Goal: Information Seeking & Learning: Compare options

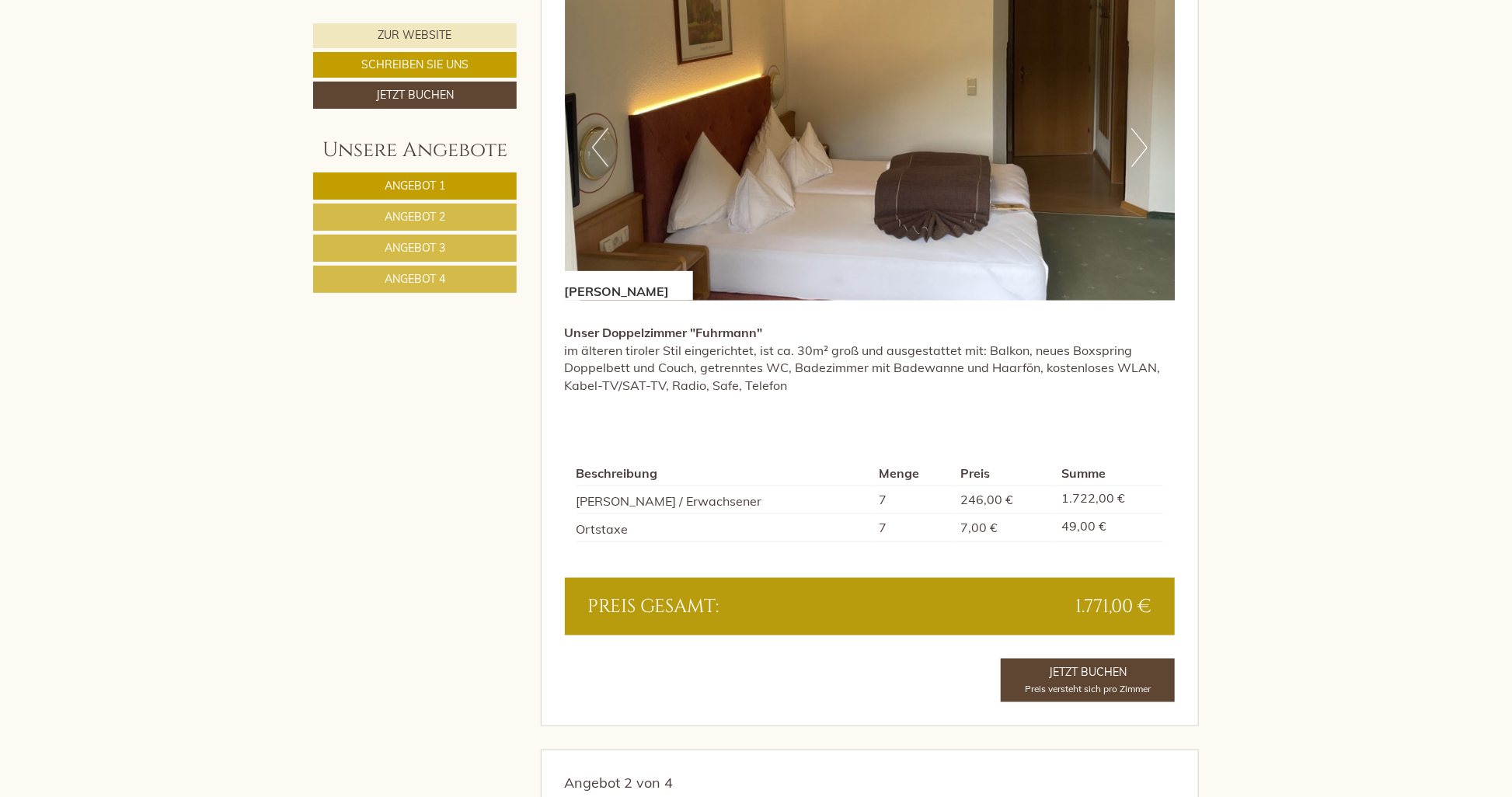
scroll to position [1165, 0]
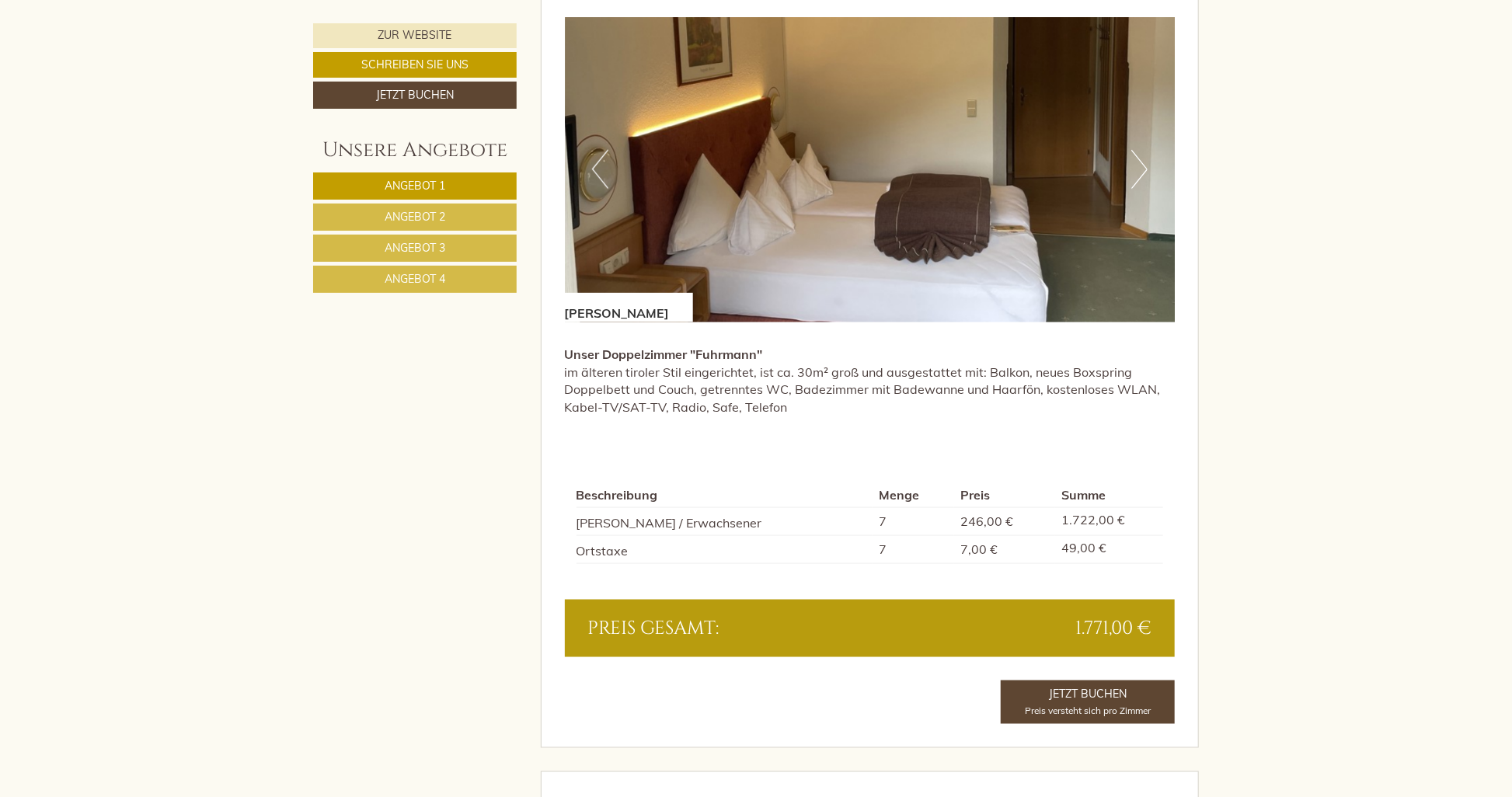
click at [1146, 179] on button "Next" at bounding box center [1139, 169] width 16 height 39
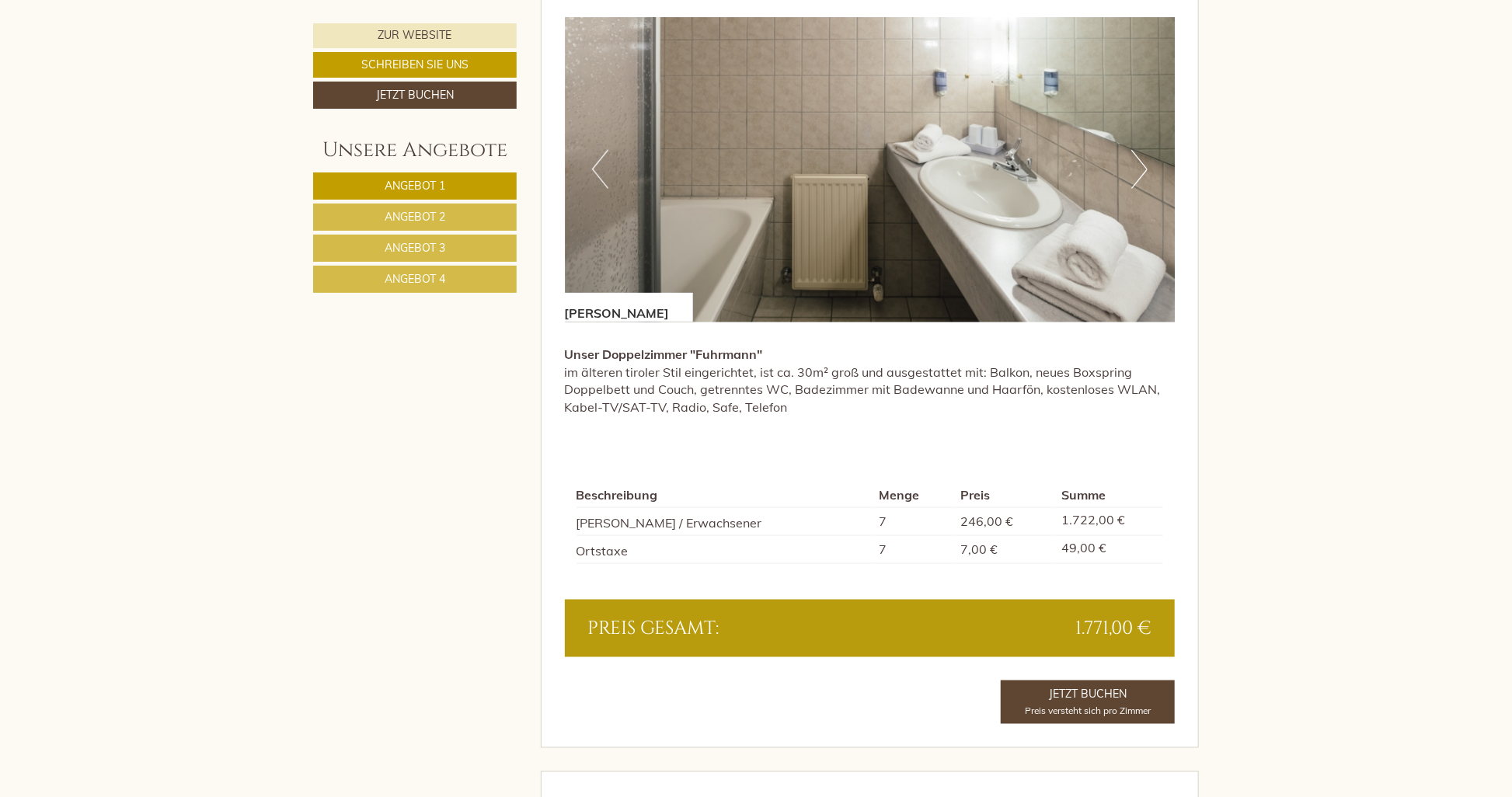
click at [1146, 179] on button "Next" at bounding box center [1139, 169] width 16 height 39
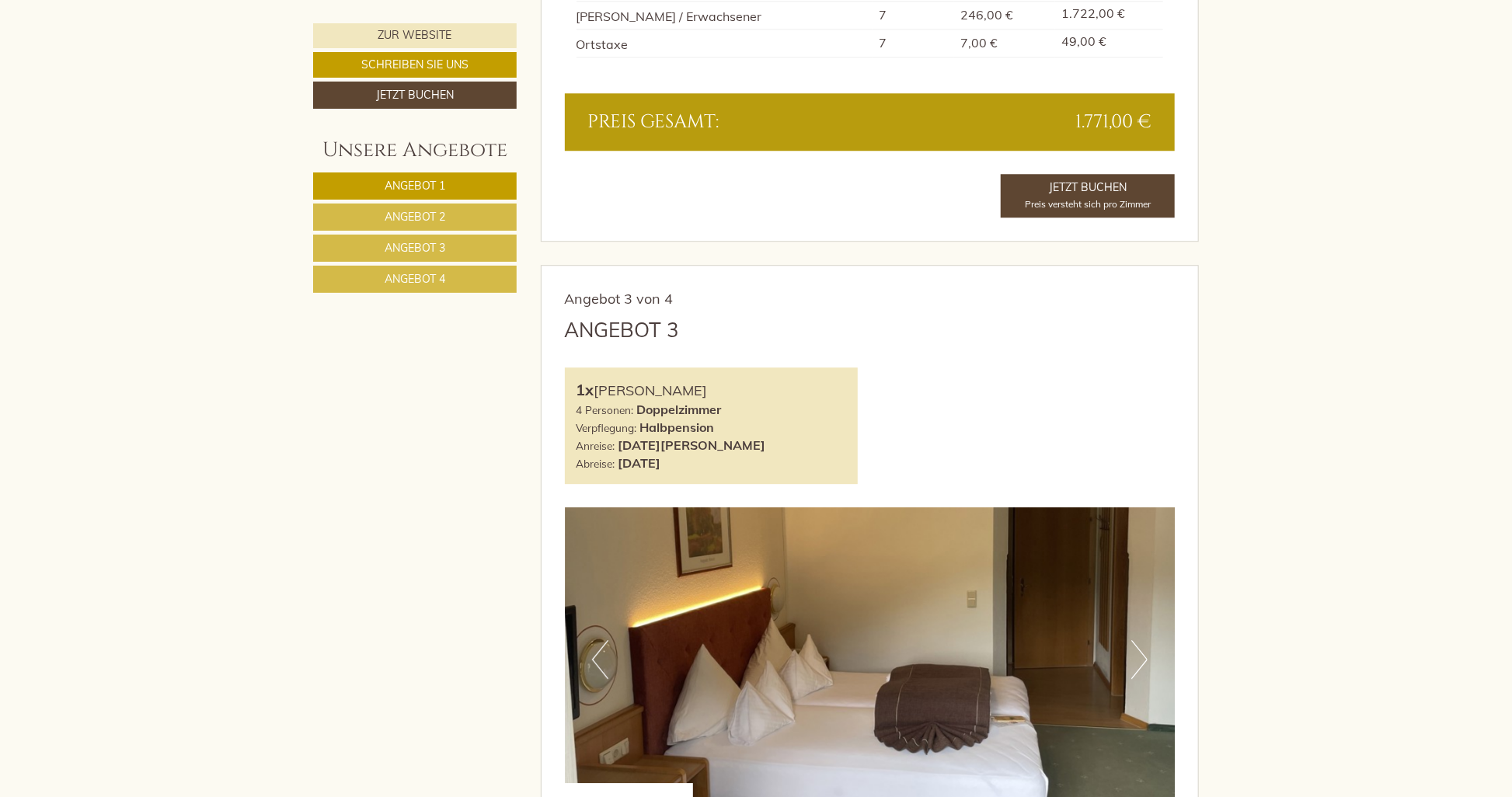
scroll to position [2875, 0]
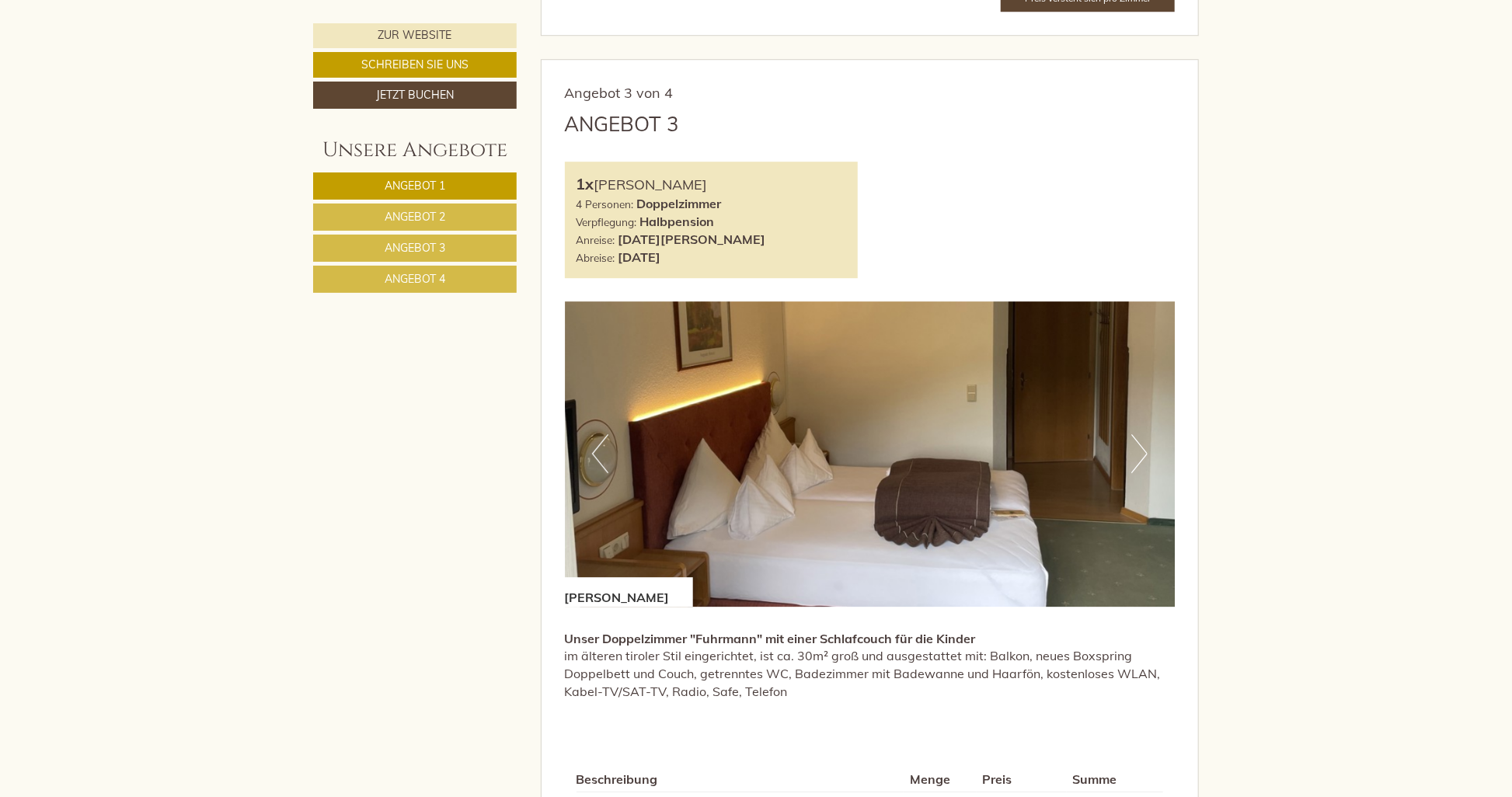
click at [1140, 457] on button "Next" at bounding box center [1139, 453] width 16 height 39
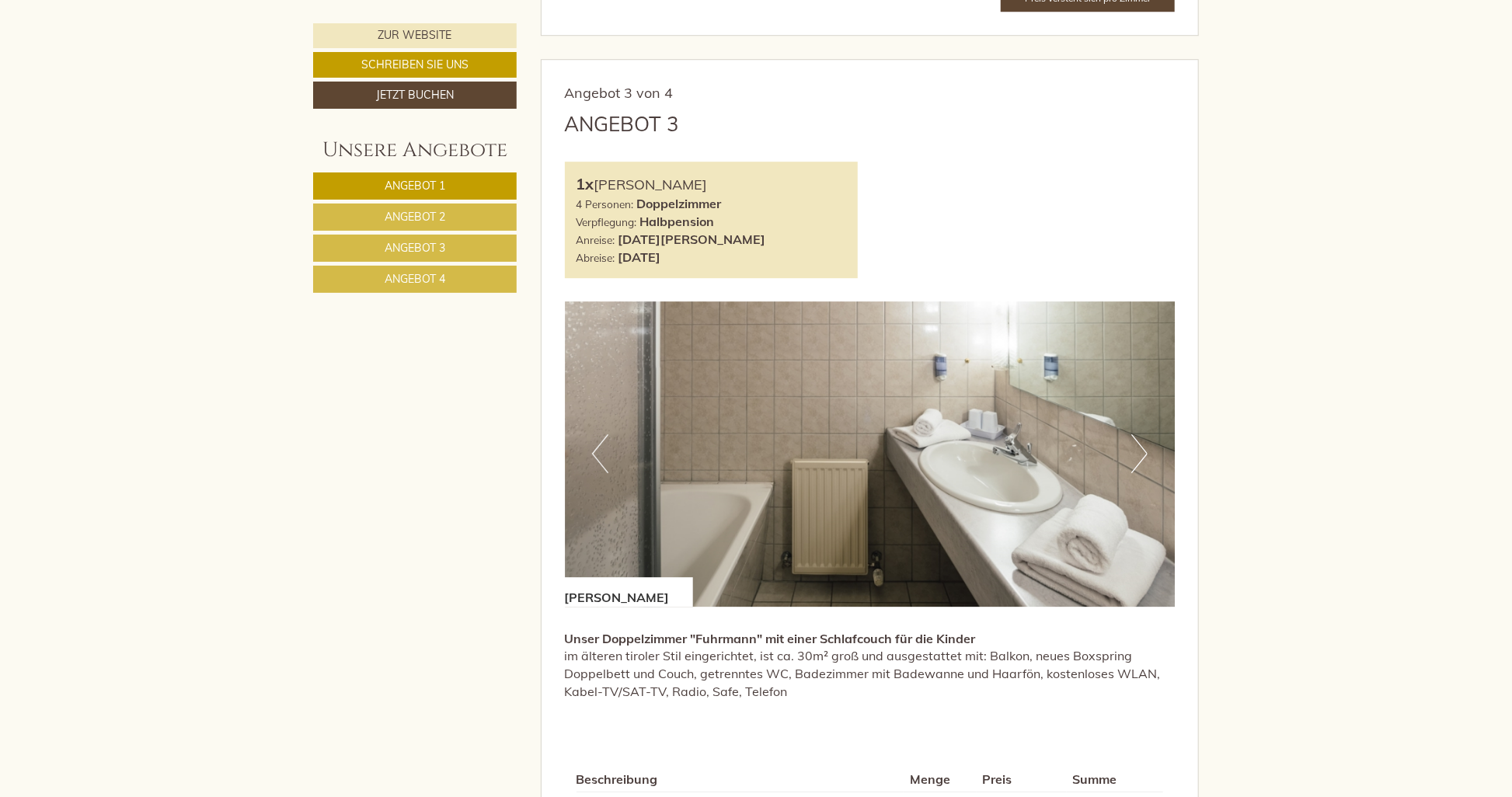
click at [1140, 457] on button "Next" at bounding box center [1139, 453] width 16 height 39
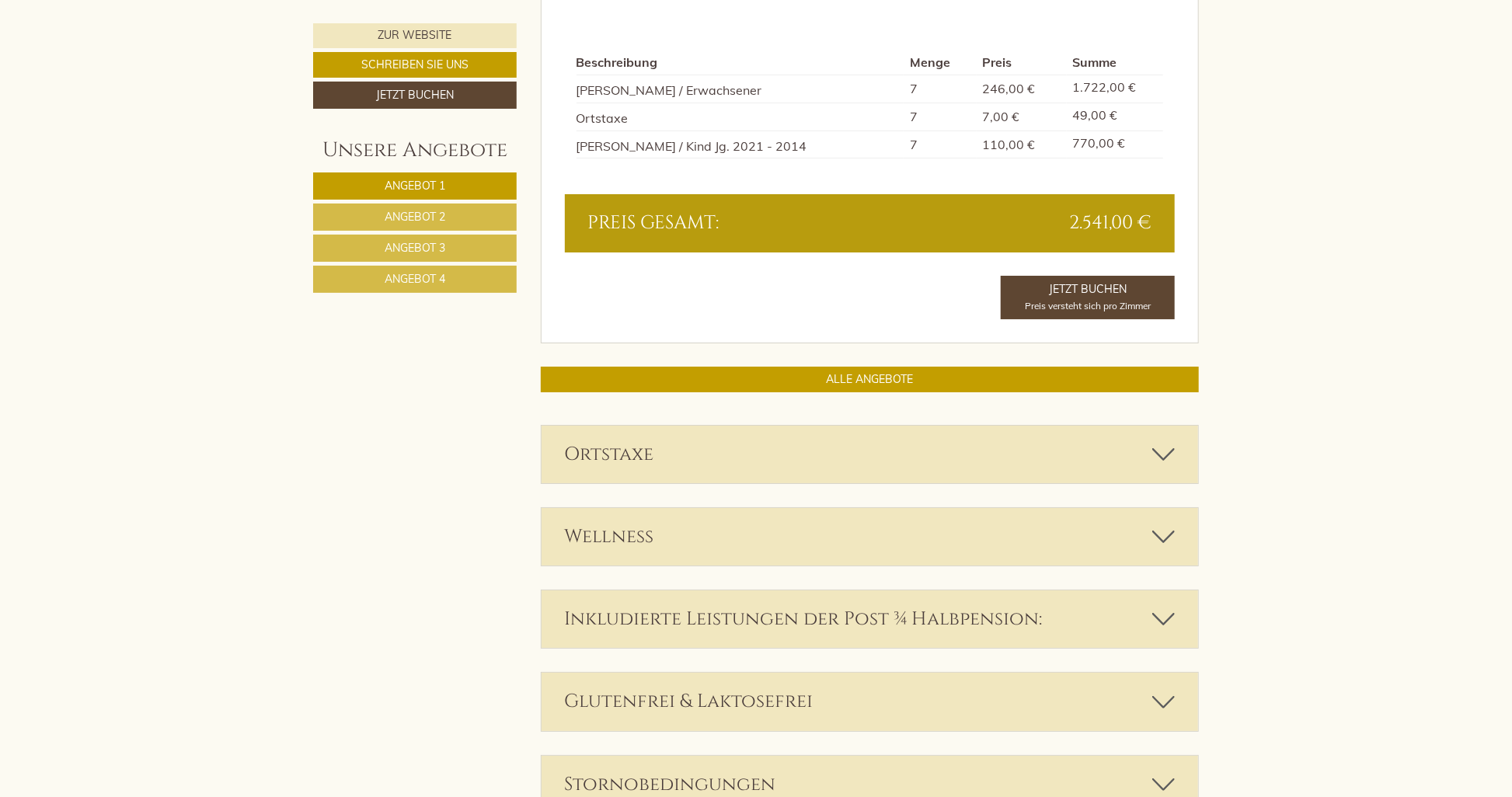
scroll to position [3419, 0]
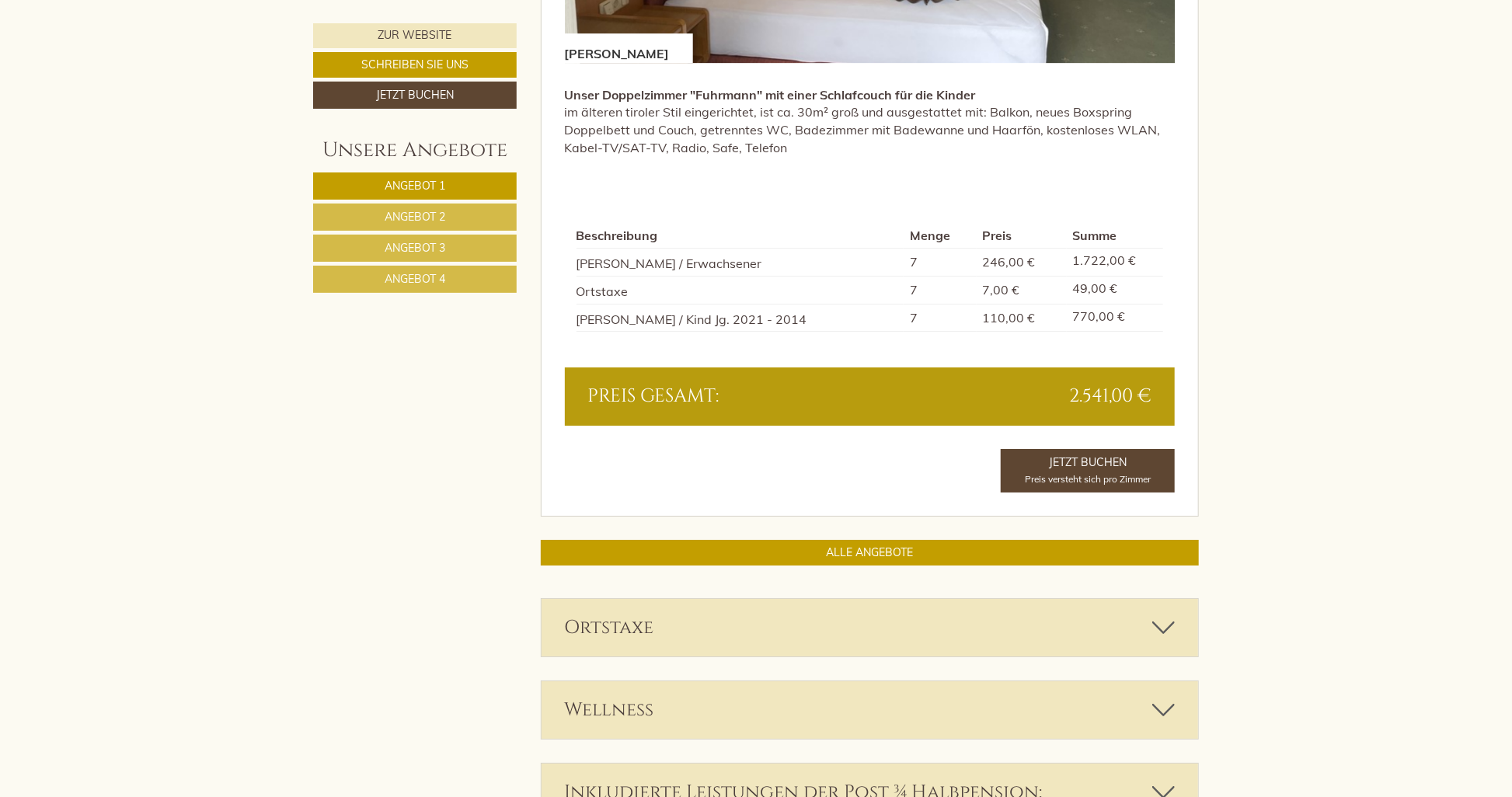
click at [413, 215] on span "Angebot 2" at bounding box center [414, 217] width 60 height 14
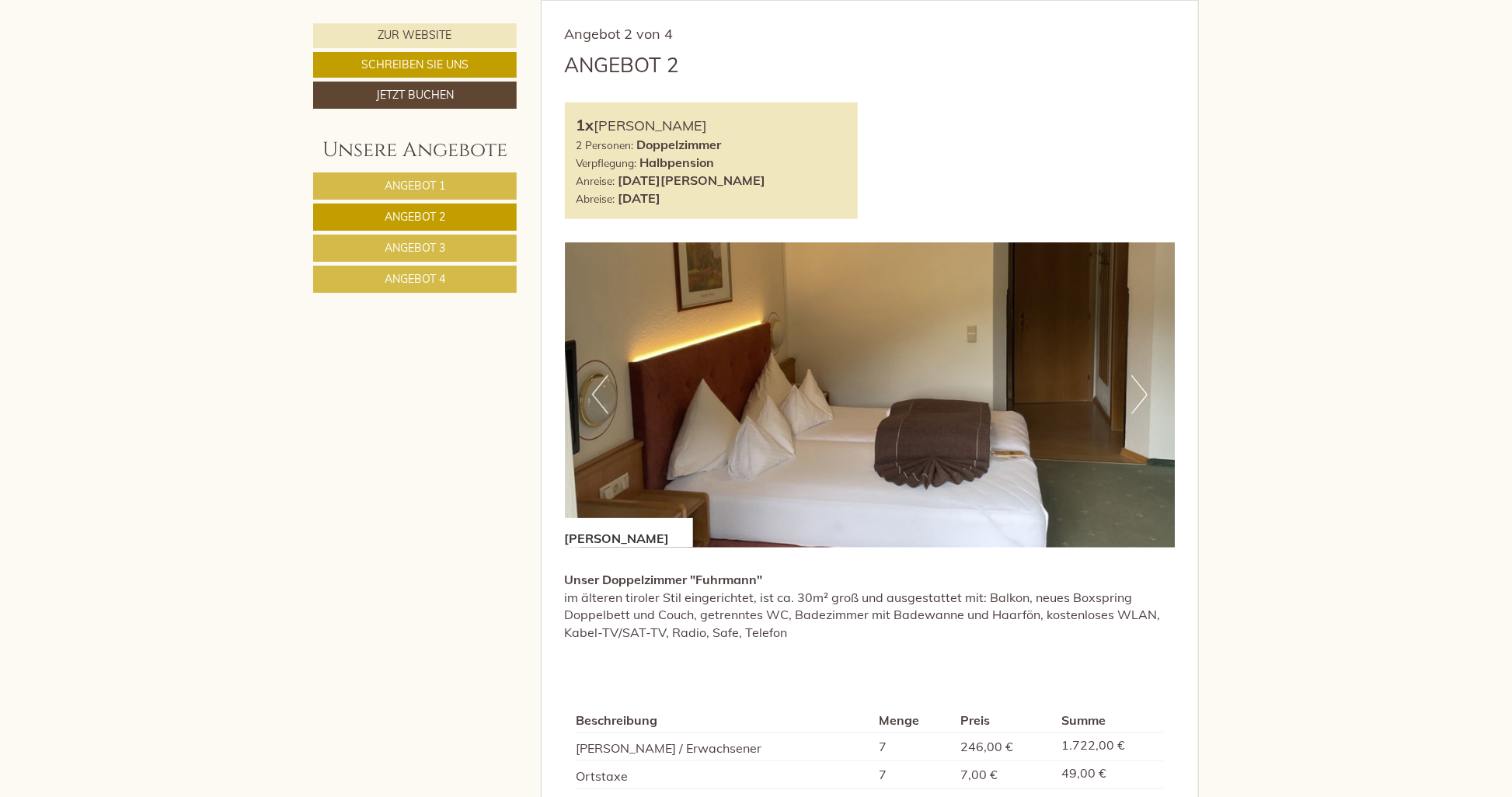
click at [439, 248] on span "Angebot 3" at bounding box center [414, 248] width 60 height 14
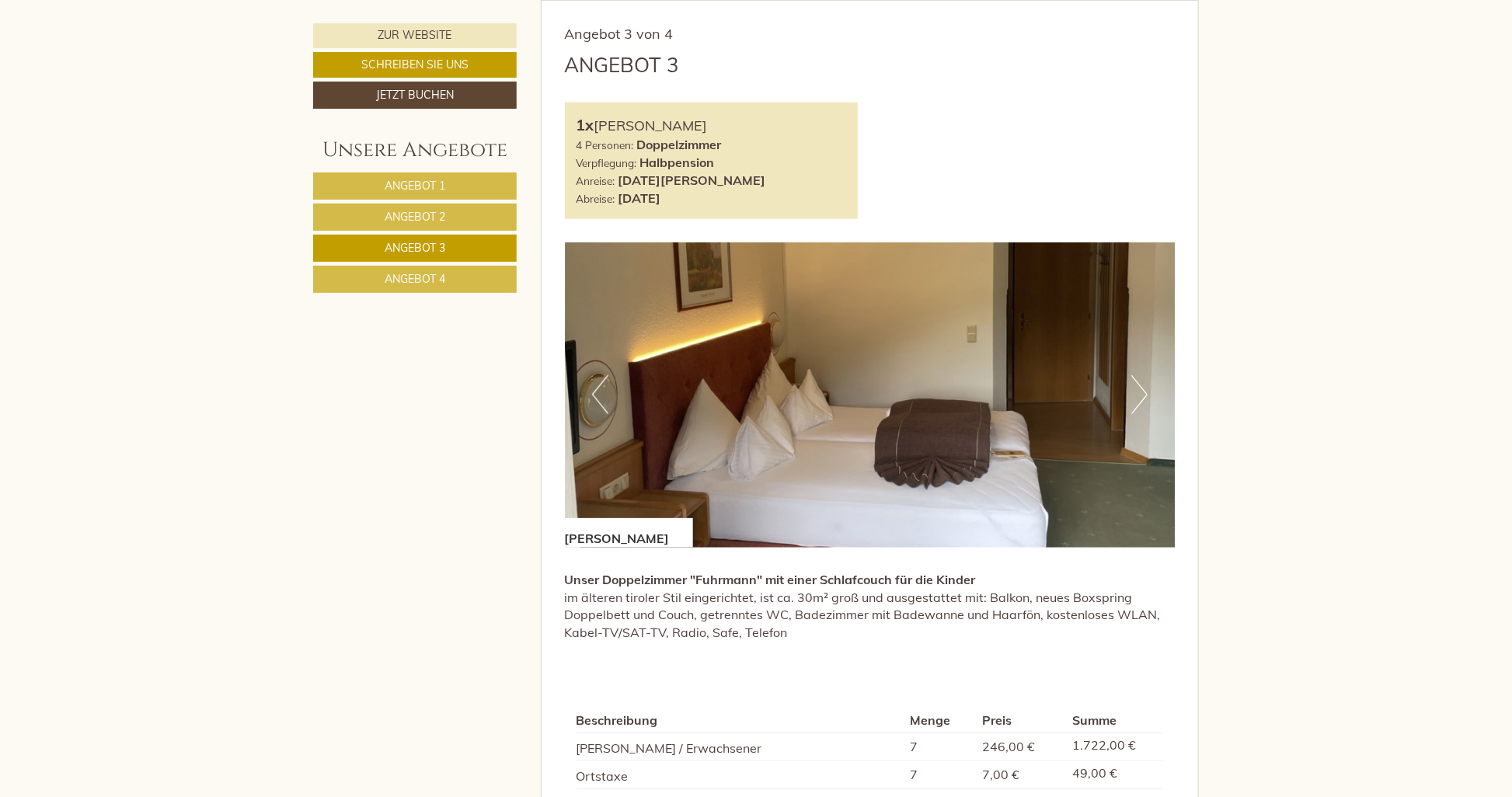
click at [441, 279] on span "Angebot 4" at bounding box center [414, 279] width 60 height 14
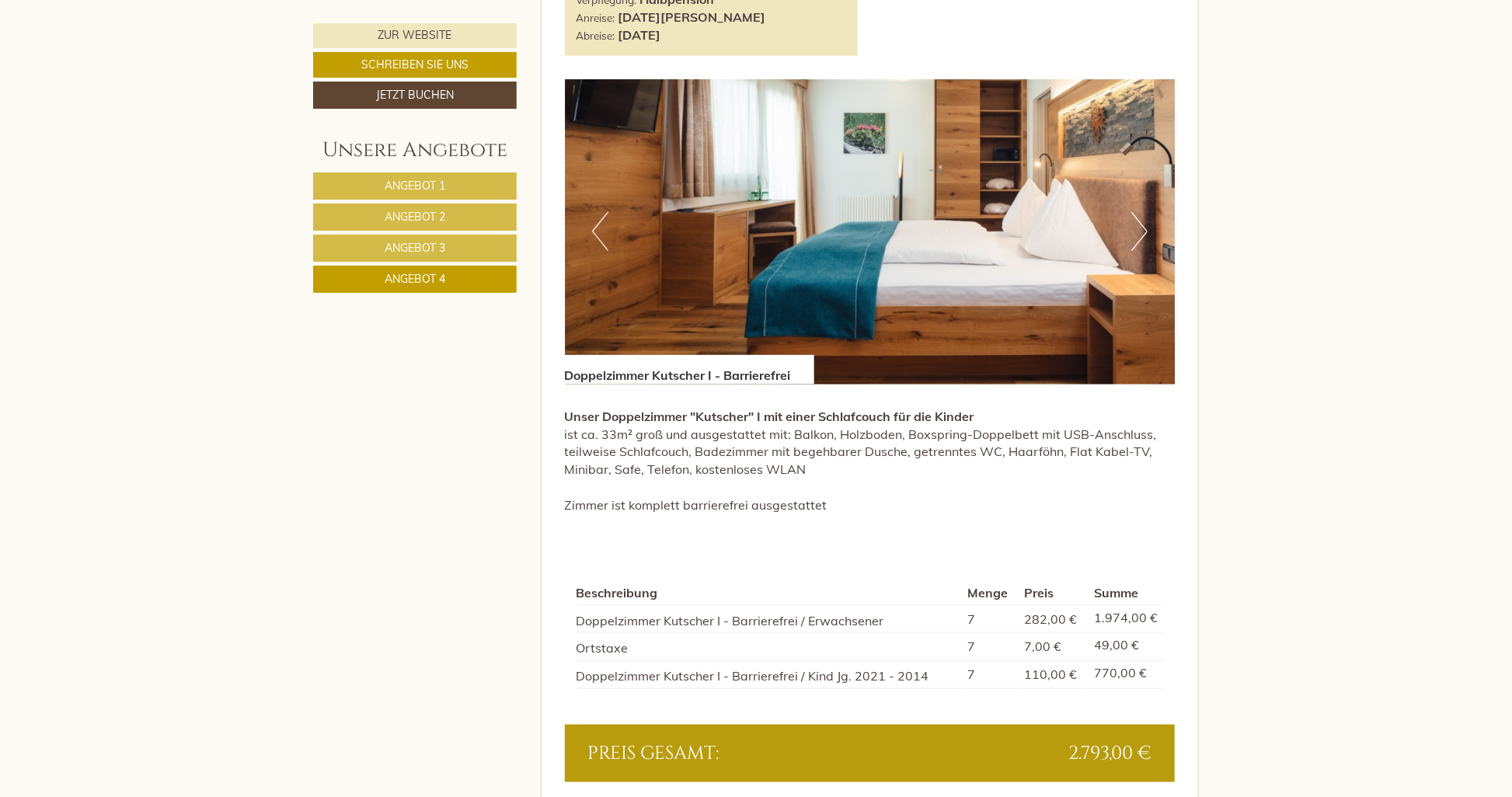
scroll to position [1095, 0]
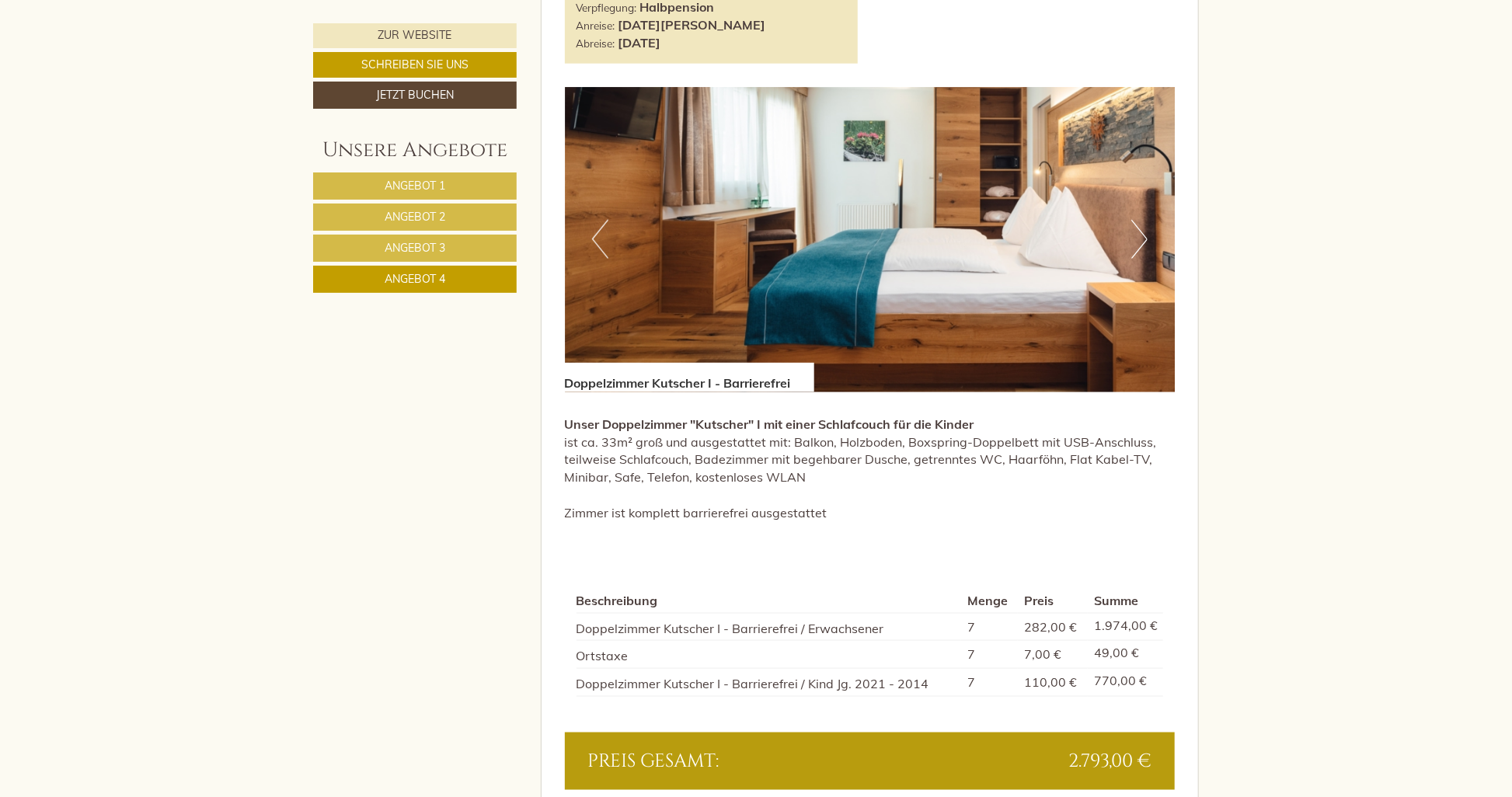
click at [457, 255] on link "Angebot 3" at bounding box center [414, 248] width 204 height 27
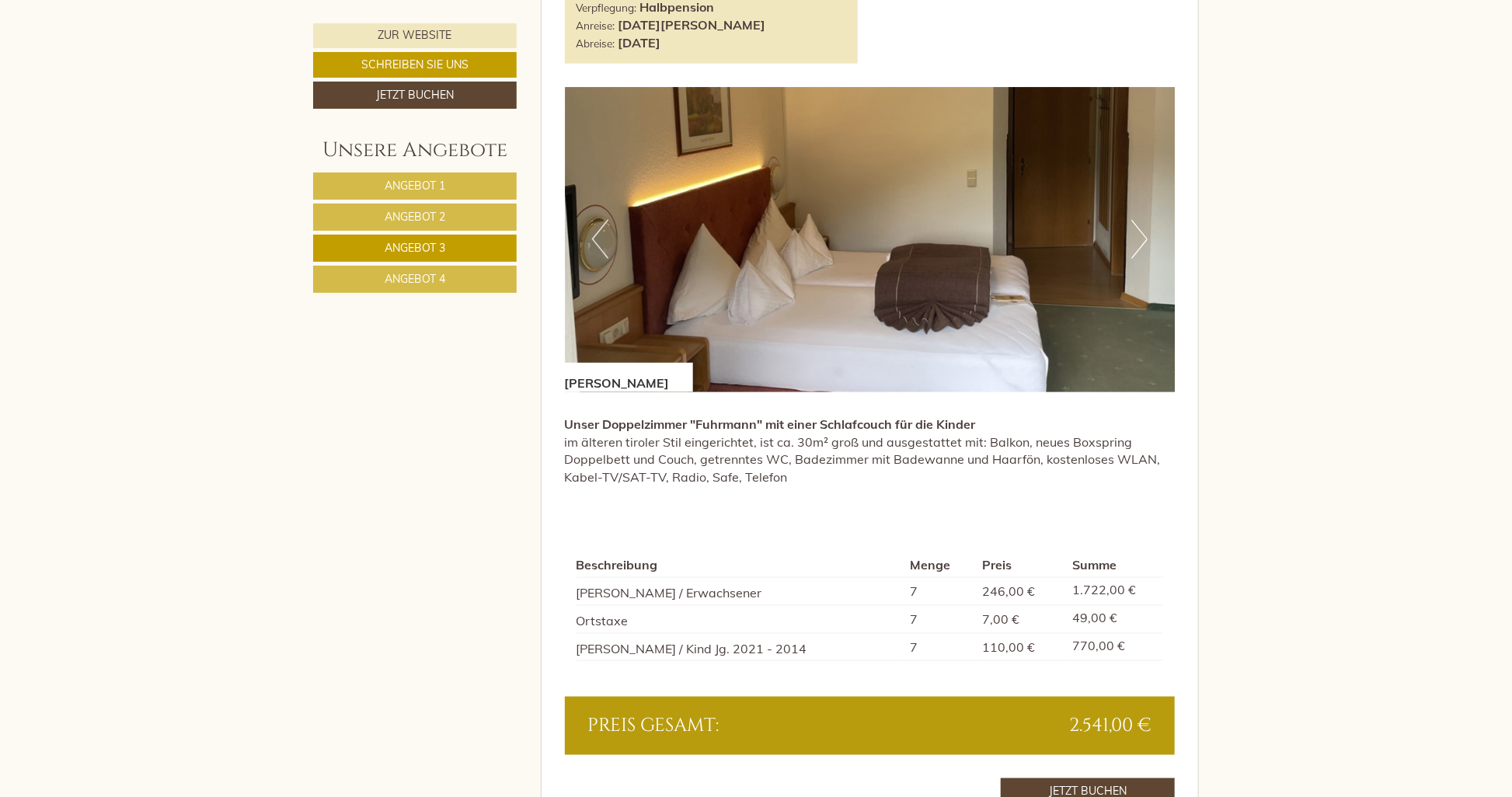
scroll to position [784, 0]
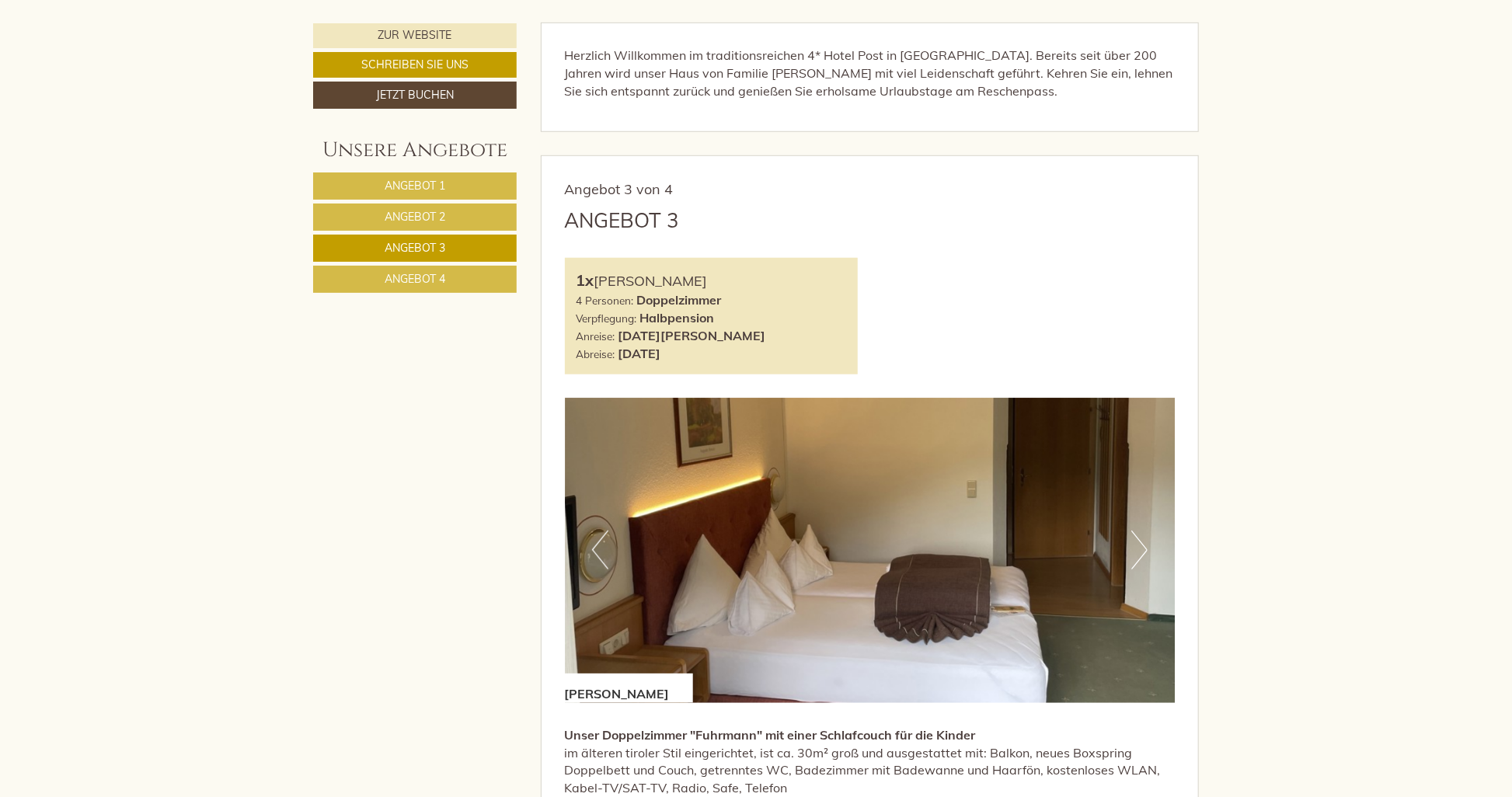
click at [411, 279] on span "Angebot 4" at bounding box center [414, 279] width 60 height 14
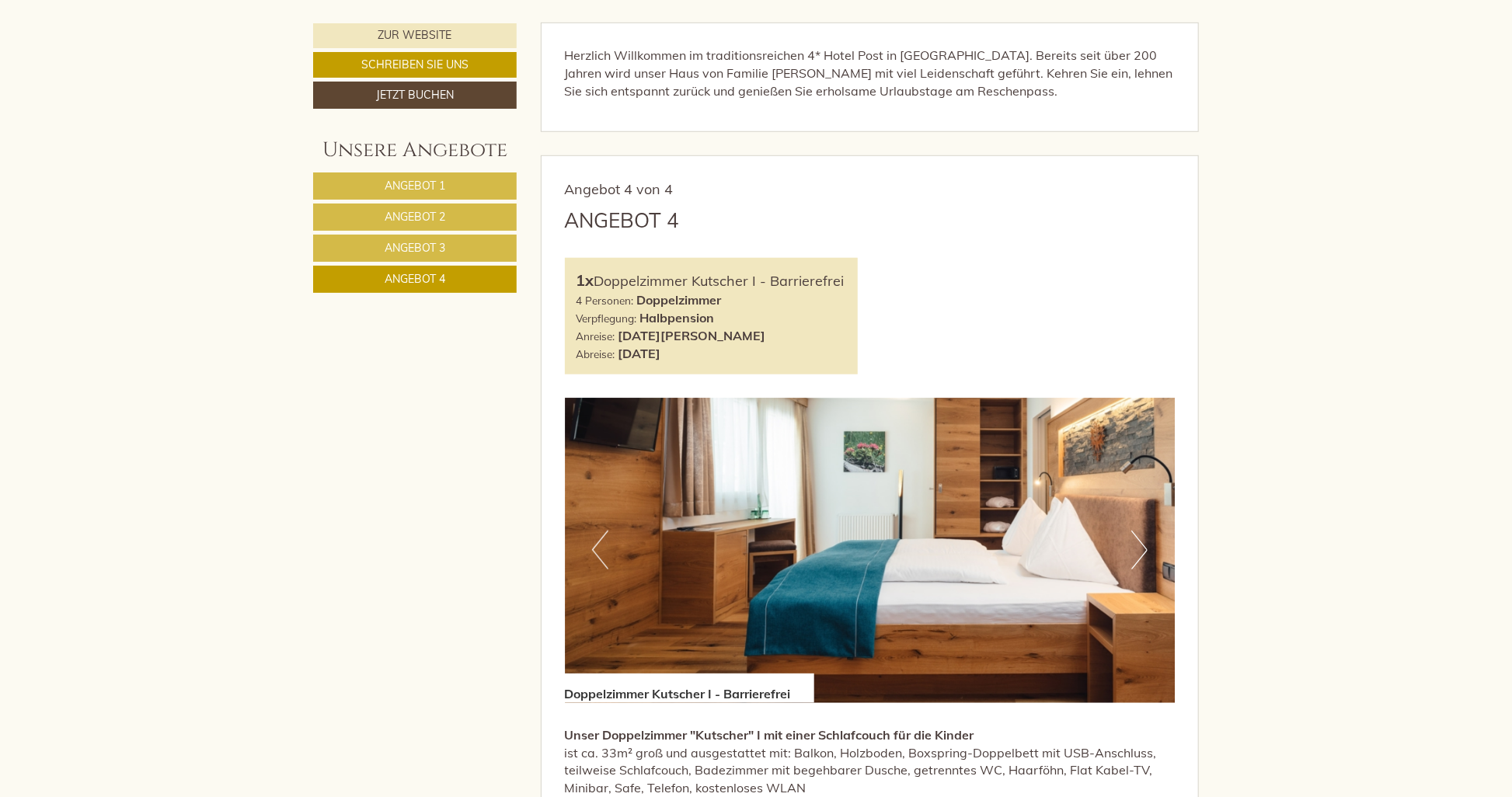
scroll to position [940, 0]
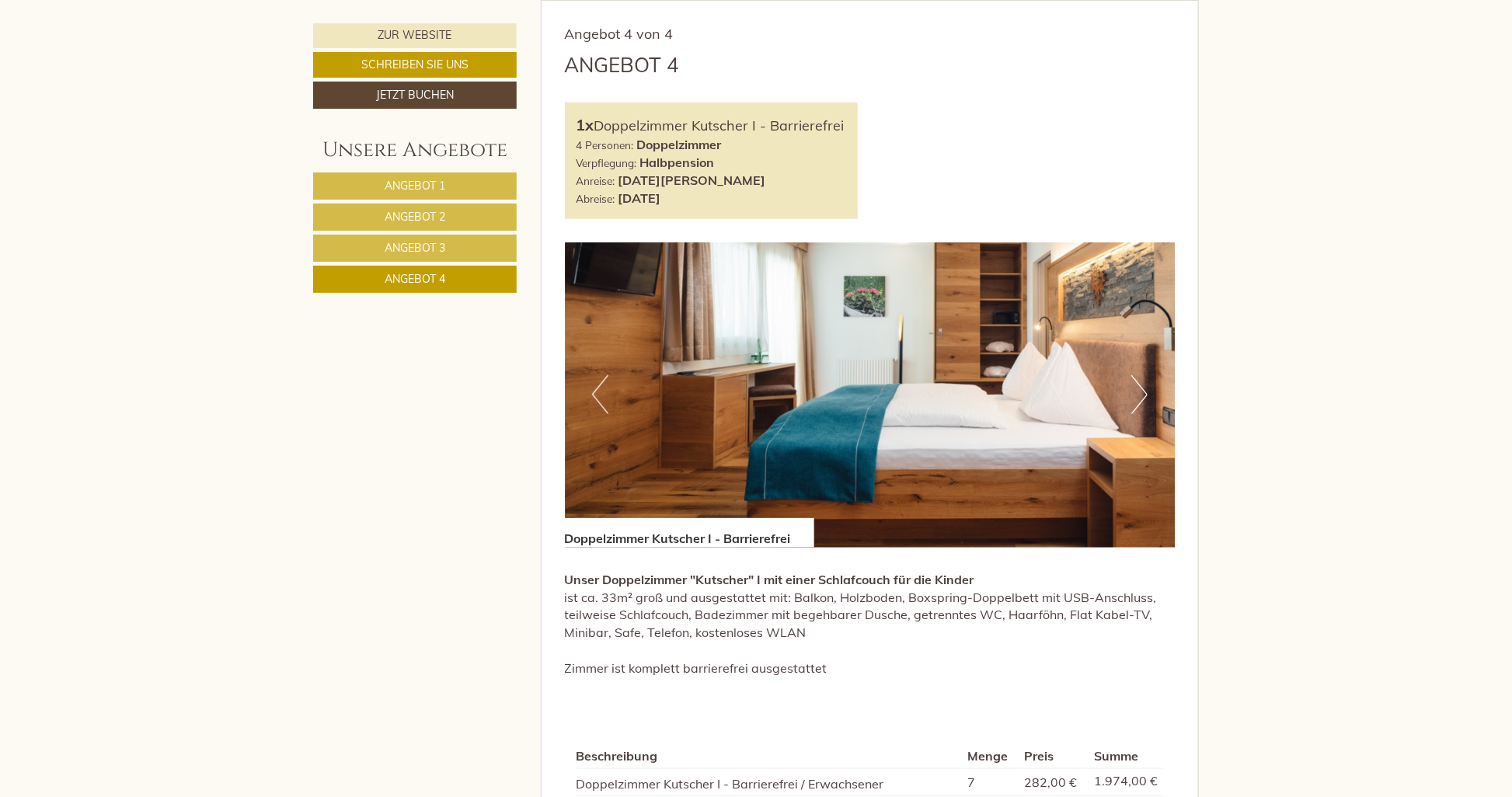
click at [417, 249] on span "Angebot 3" at bounding box center [414, 248] width 60 height 14
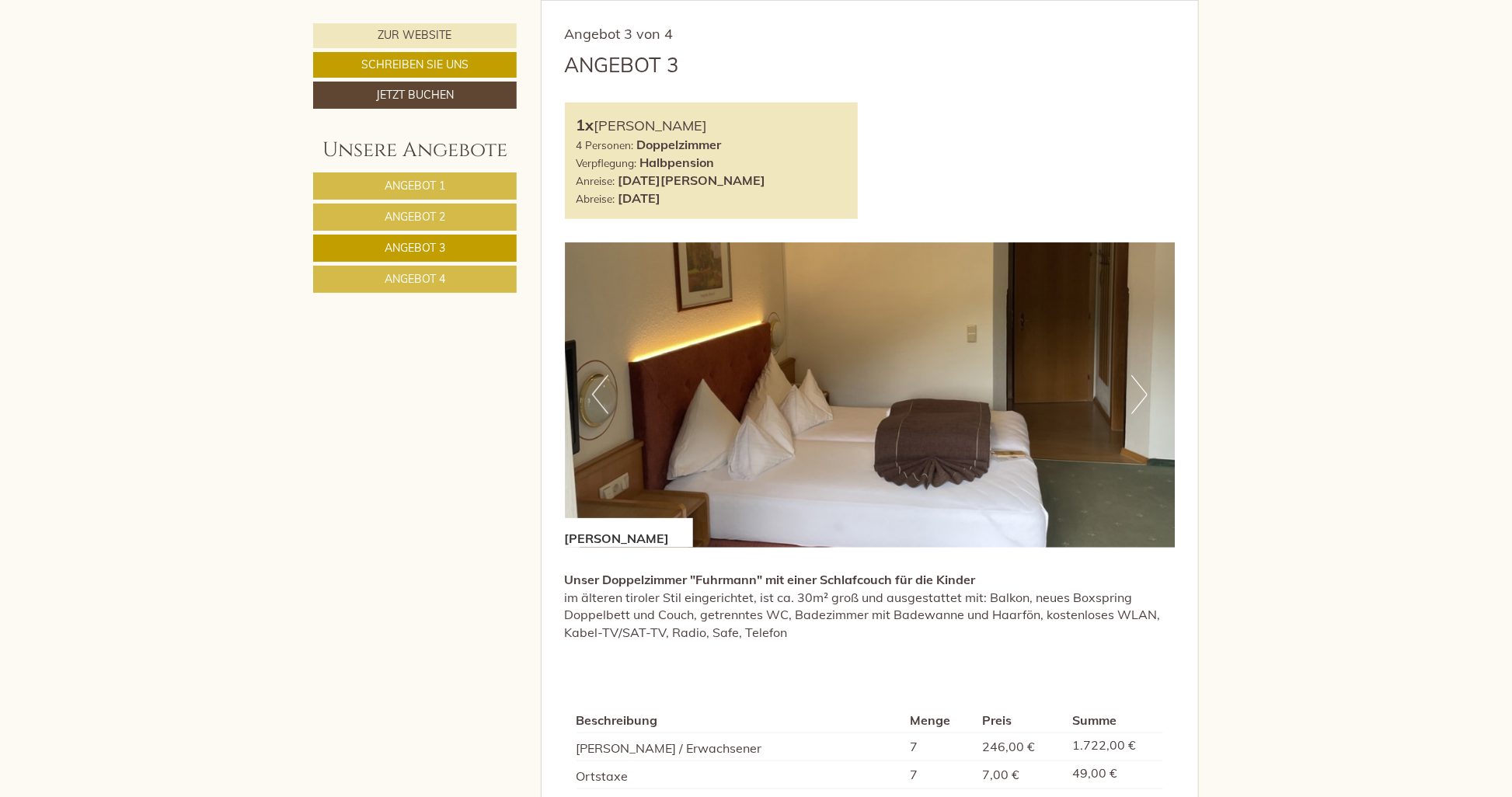
click at [422, 230] on nav "Angebot 1 Angebot 2 Angebot 3 Angebot 4" at bounding box center [417, 233] width 208 height 120
click at [424, 225] on link "Angebot 2" at bounding box center [414, 217] width 204 height 27
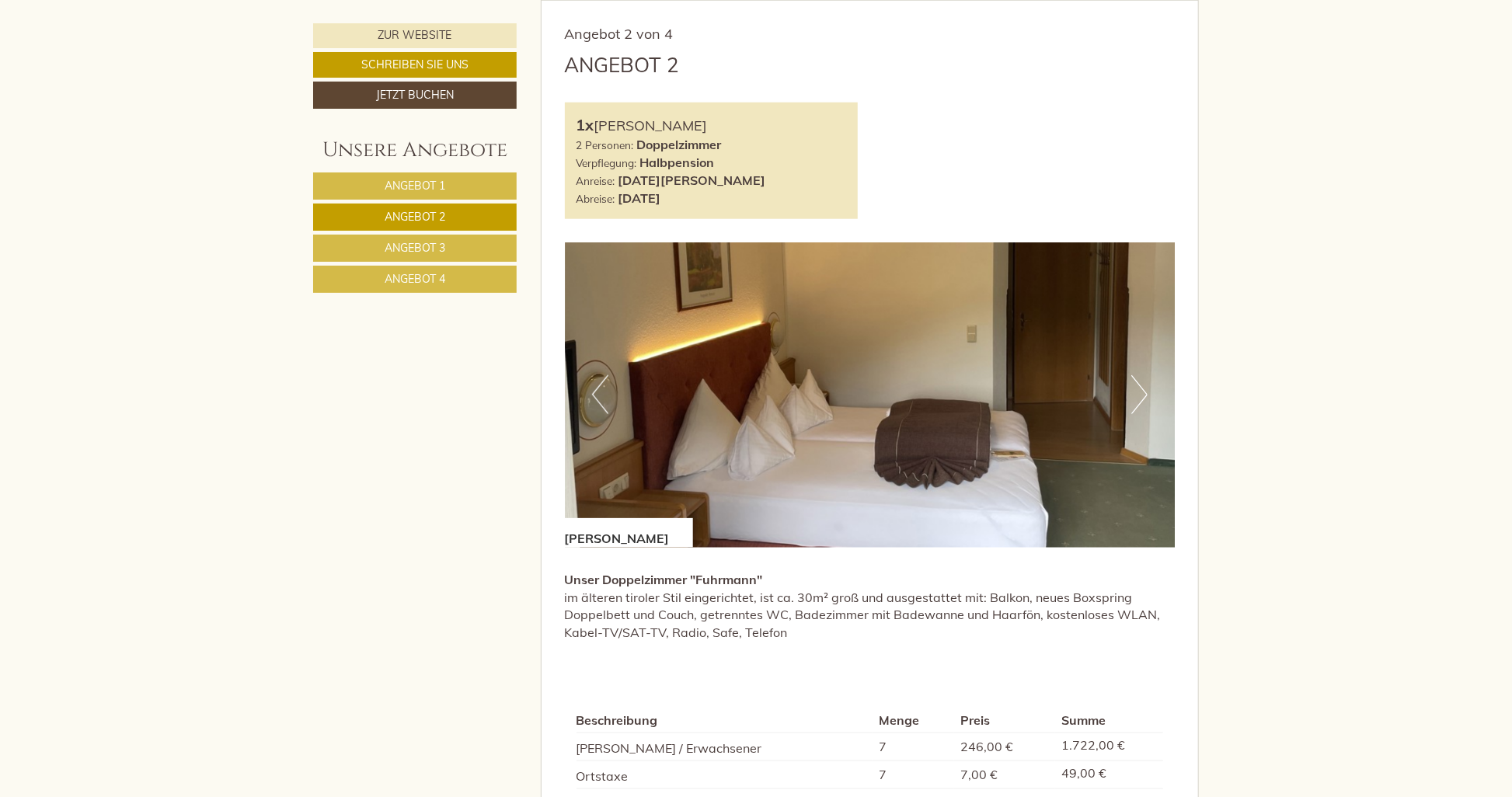
click at [422, 247] on span "Angebot 3" at bounding box center [414, 248] width 60 height 14
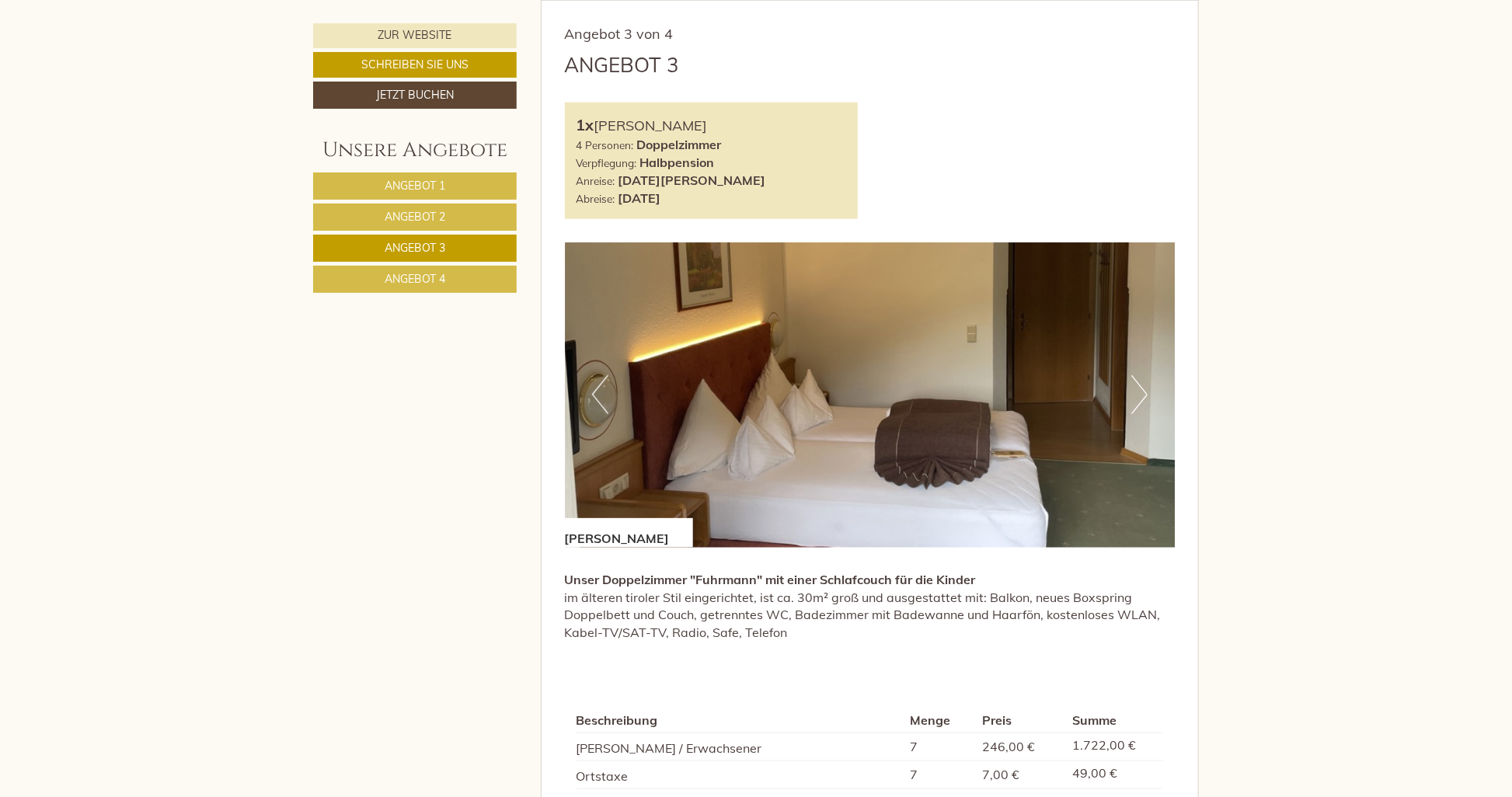
click at [428, 277] on span "Angebot 4" at bounding box center [414, 279] width 60 height 14
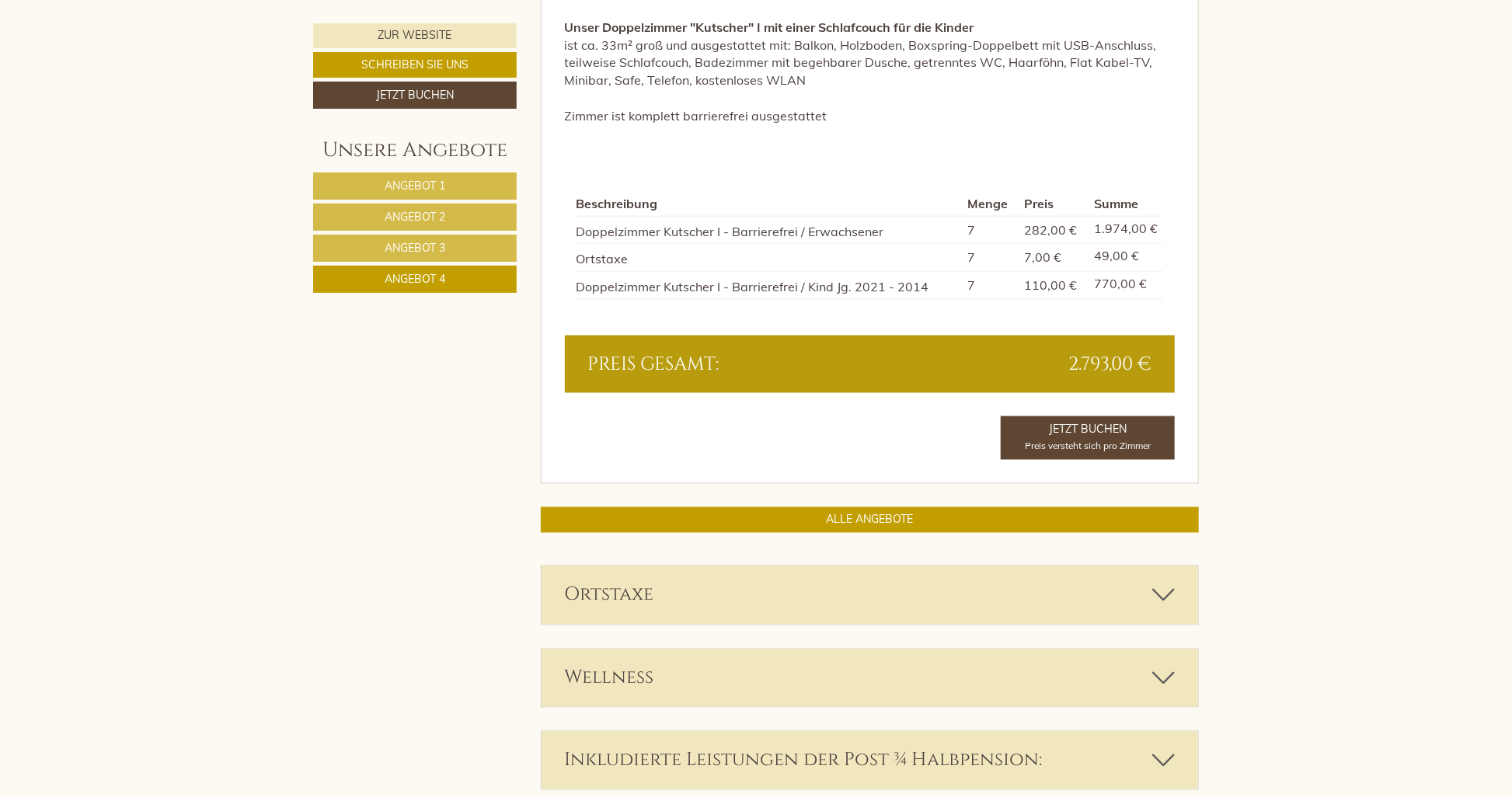
scroll to position [1406, 0]
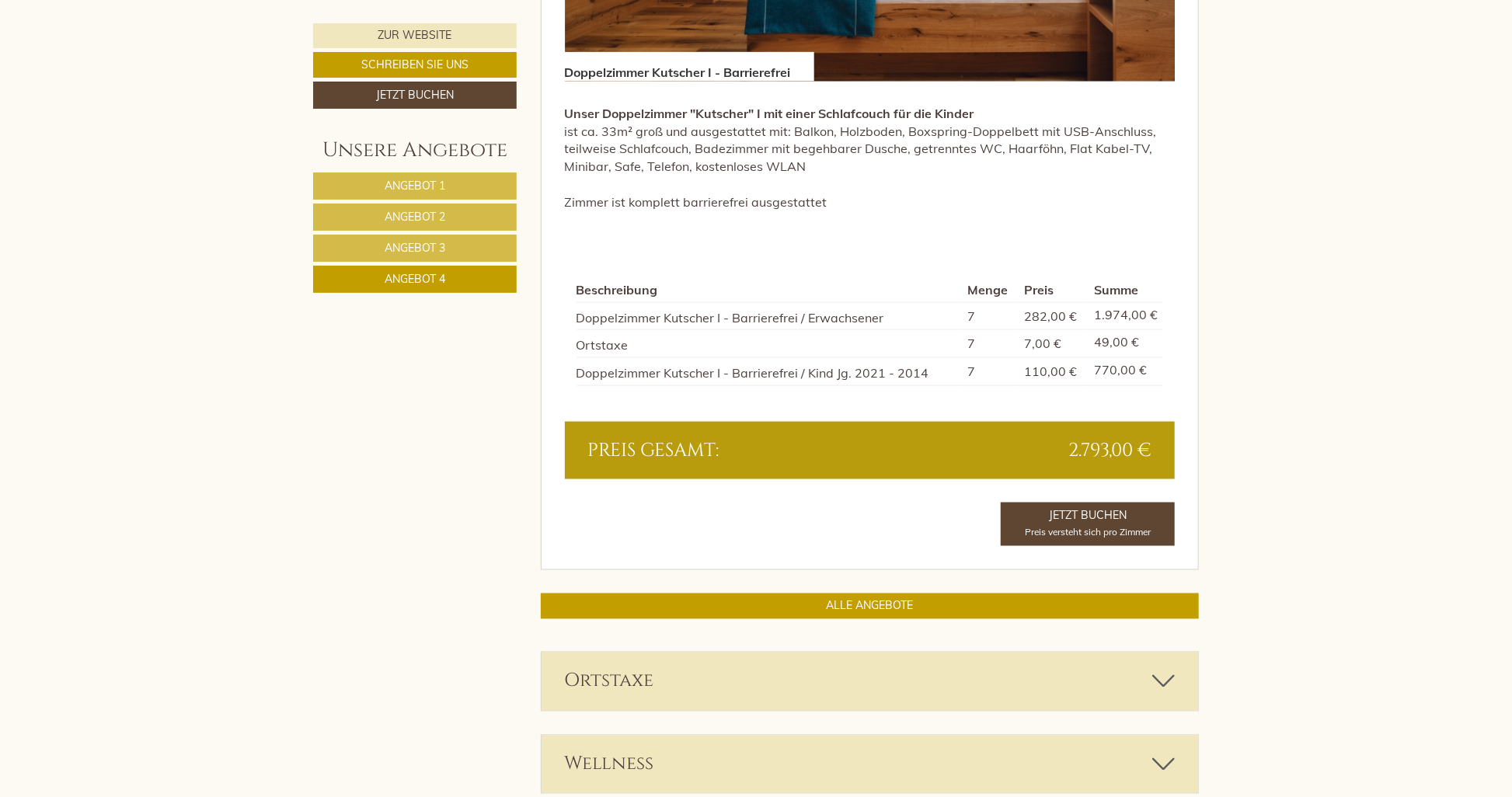
click at [402, 204] on link "Angebot 2" at bounding box center [414, 217] width 204 height 27
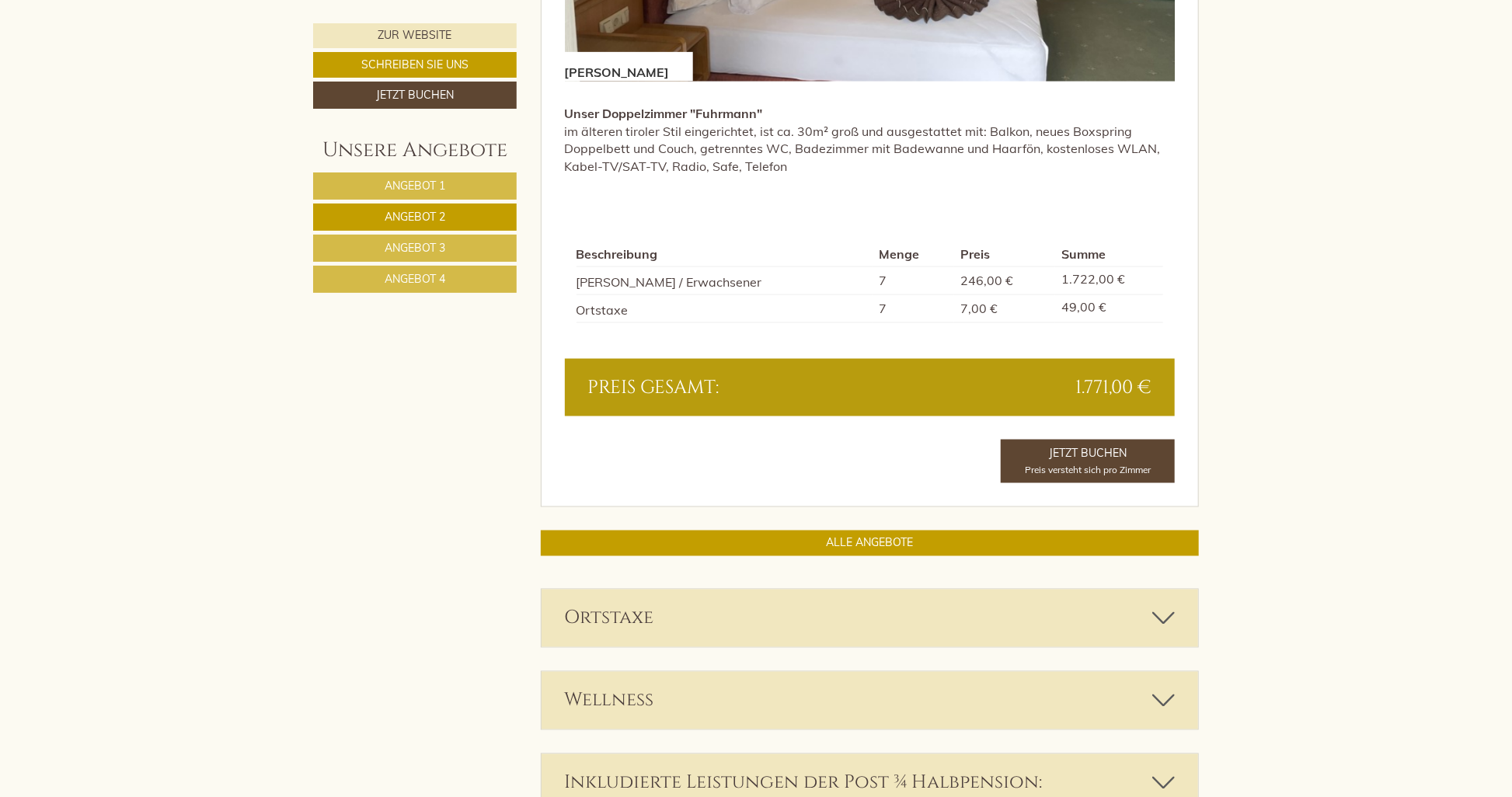
scroll to position [940, 0]
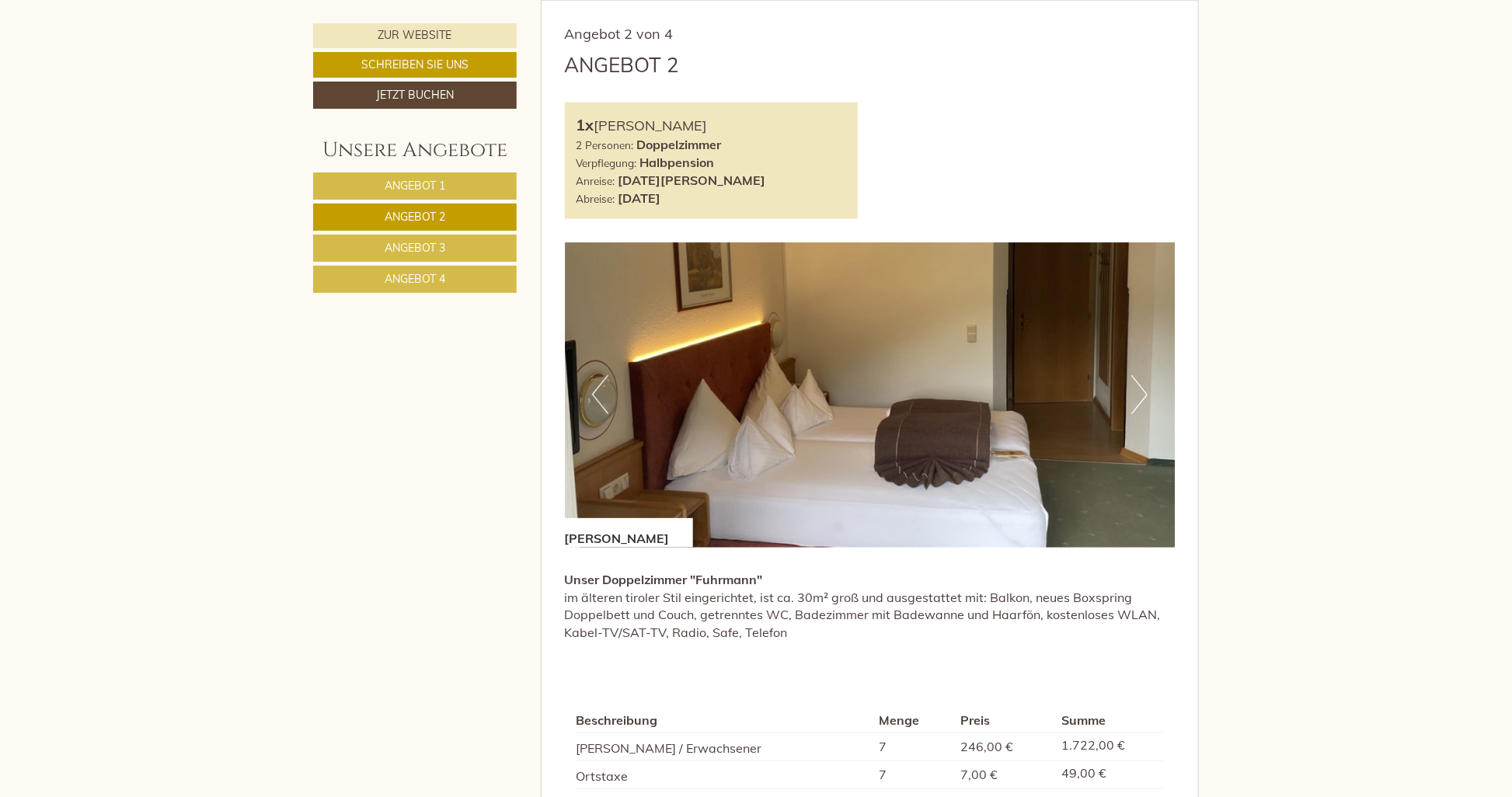
click at [409, 177] on link "Angebot 1" at bounding box center [414, 186] width 204 height 27
click at [393, 272] on span "Angebot 4" at bounding box center [414, 279] width 60 height 14
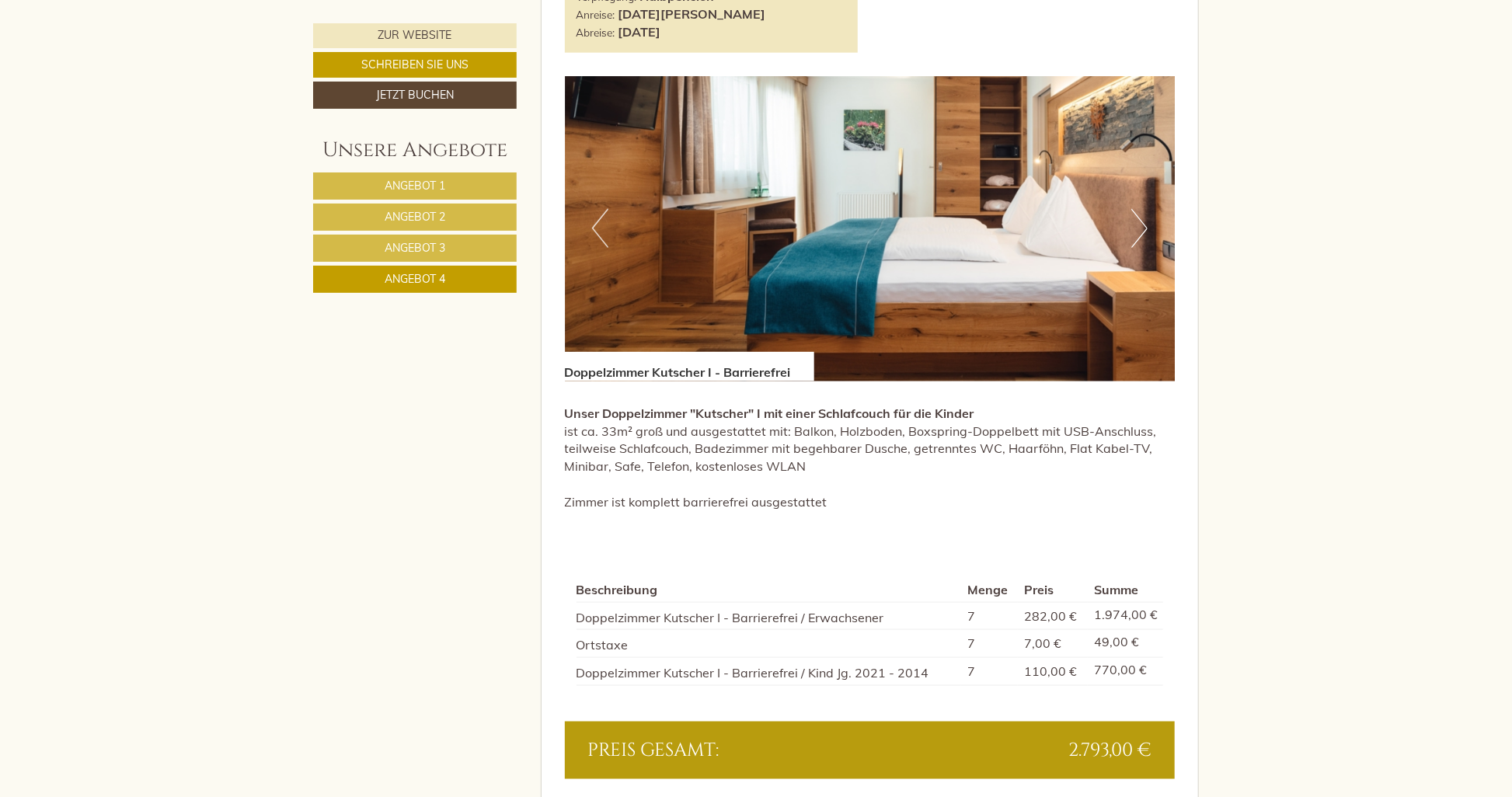
scroll to position [1095, 0]
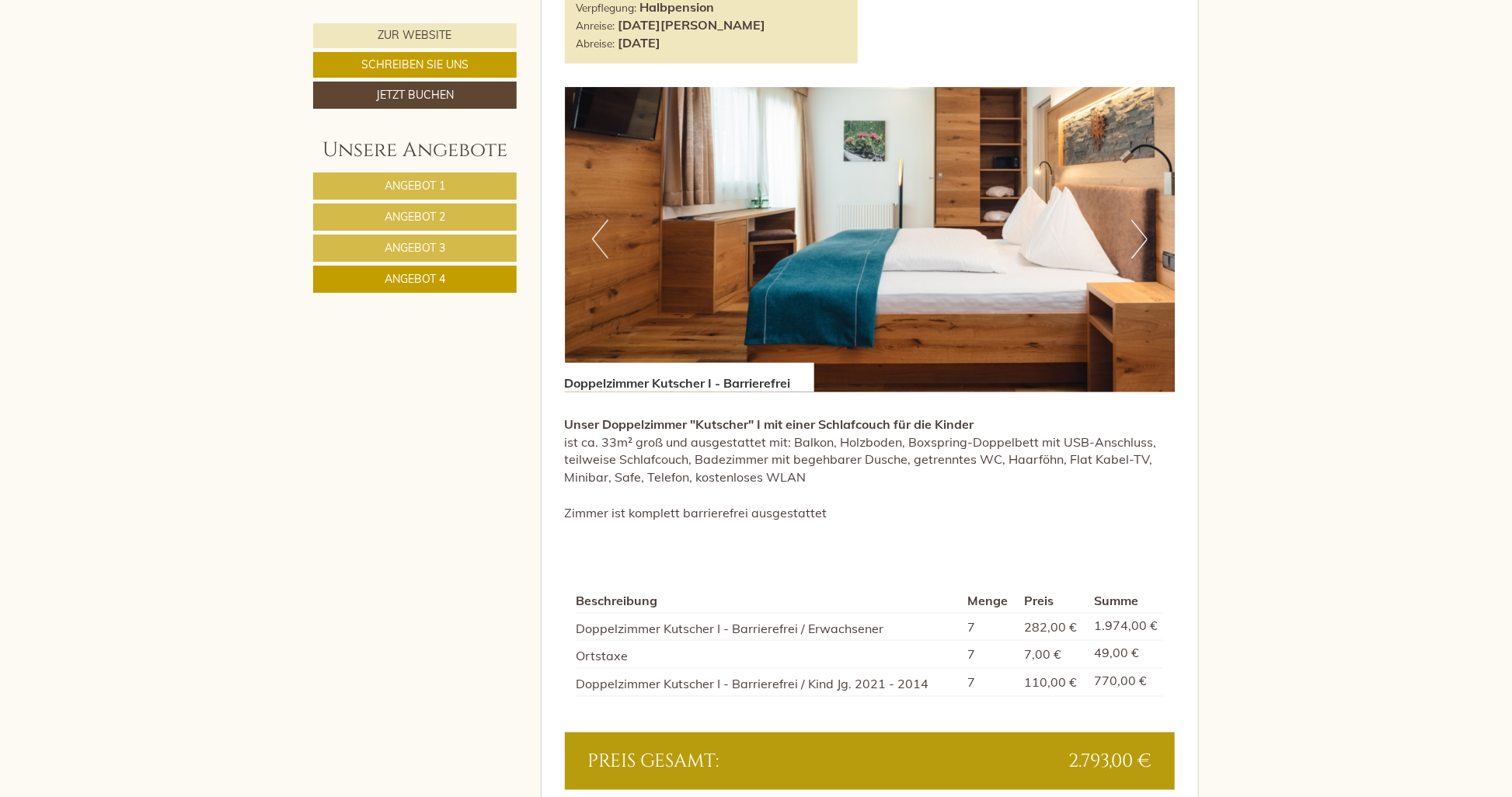
click at [422, 267] on link "Angebot 4" at bounding box center [414, 279] width 204 height 27
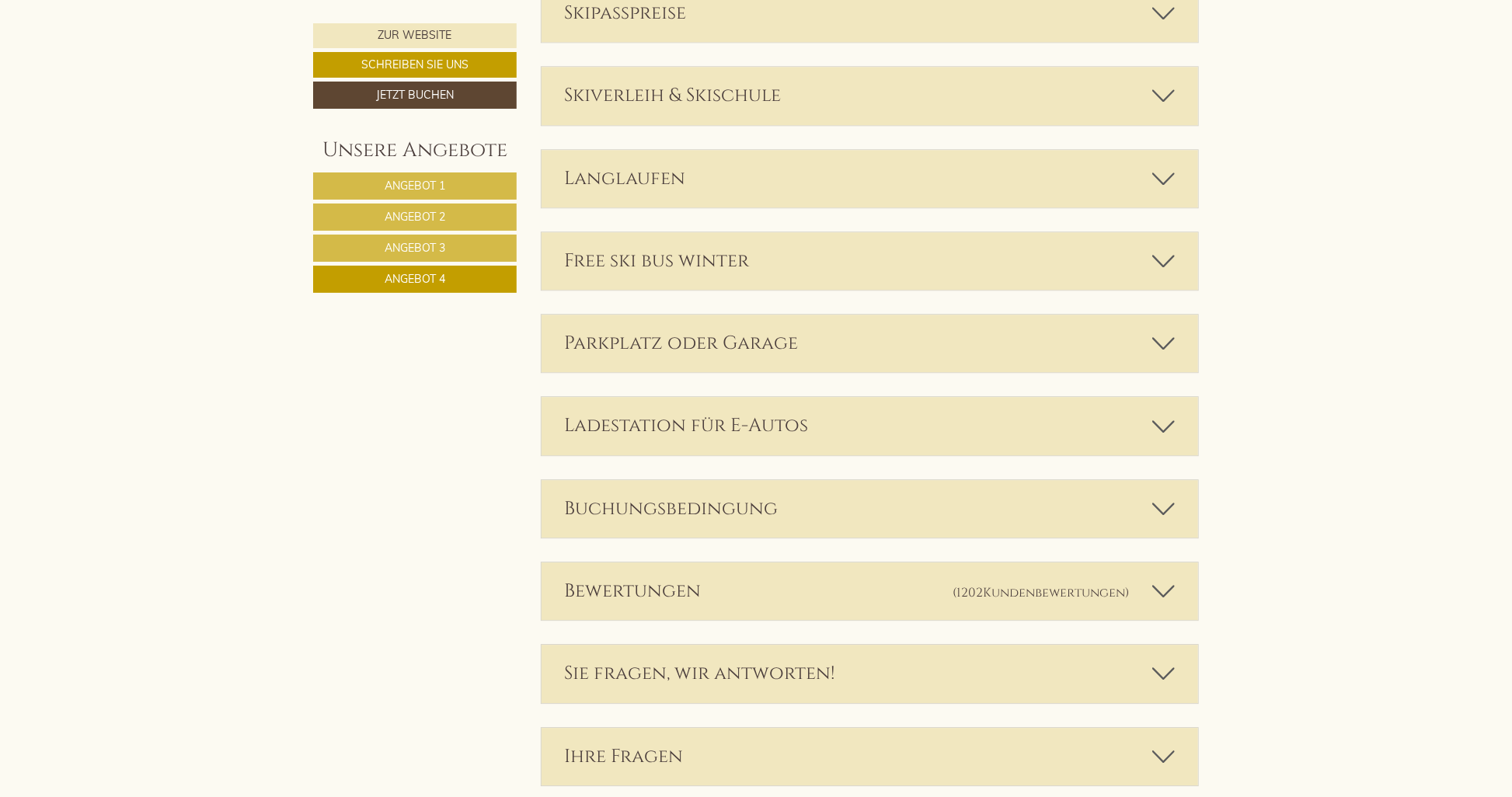
scroll to position [2732, 0]
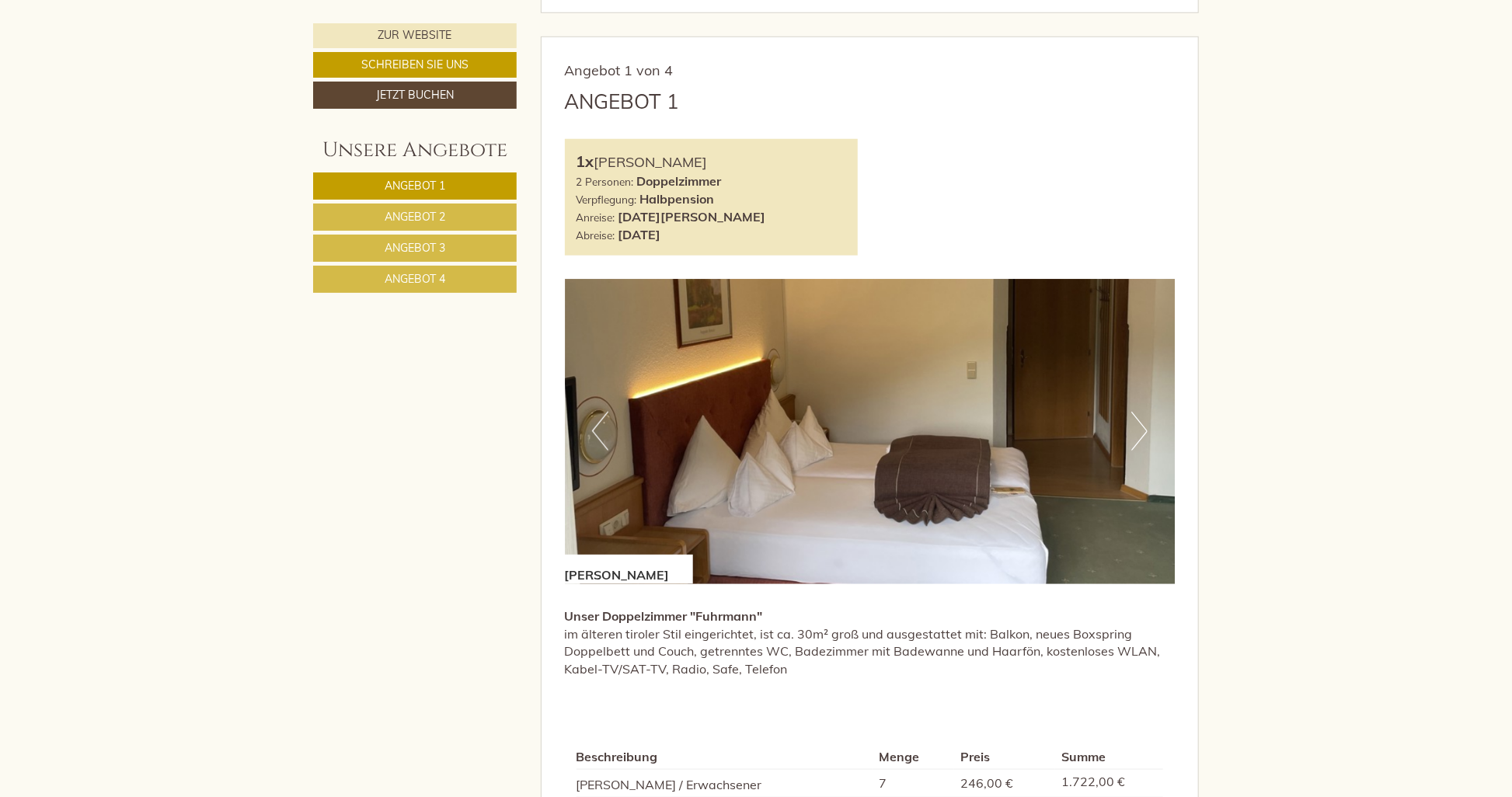
scroll to position [933, 0]
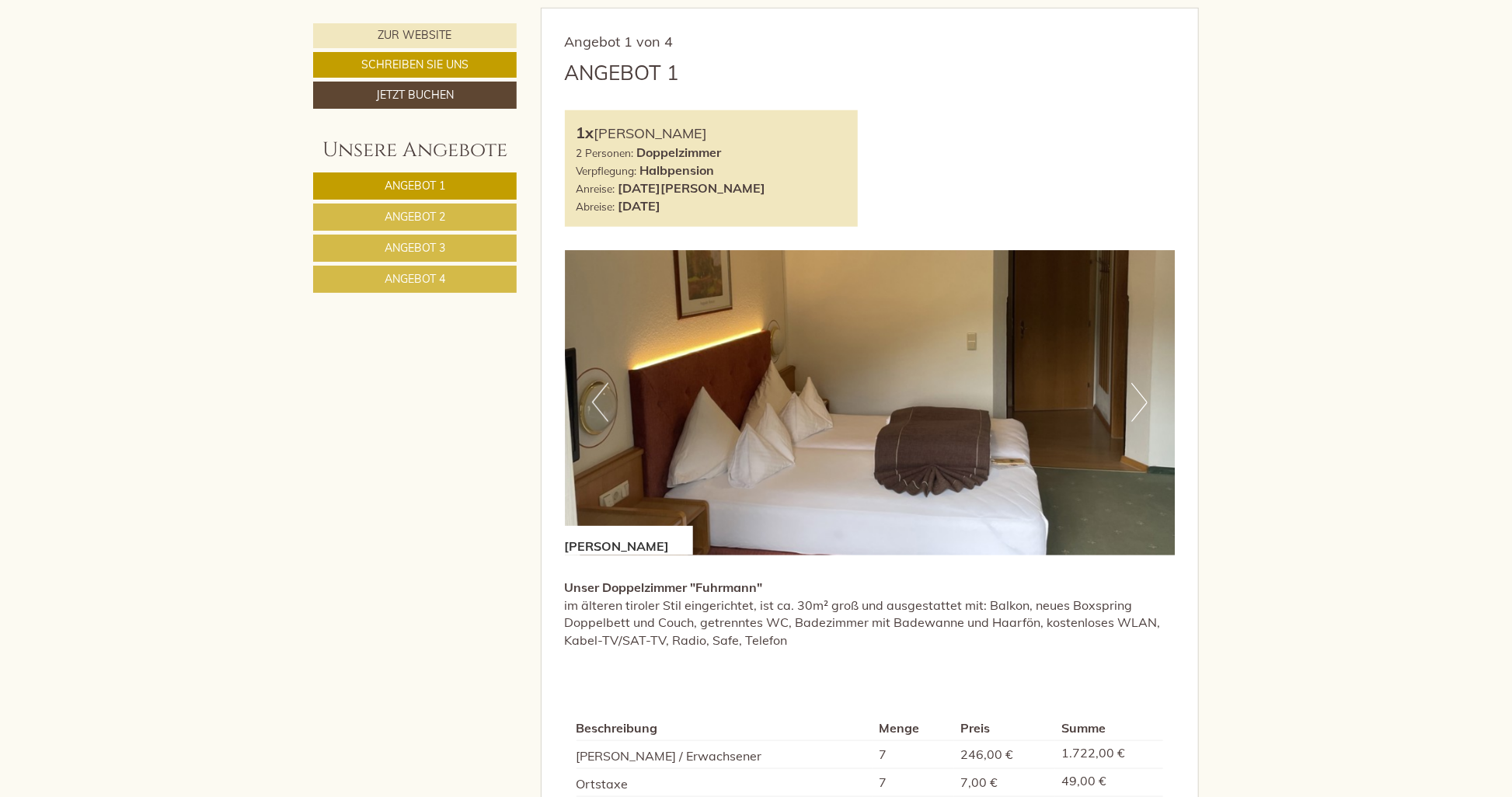
click at [1135, 411] on button "Next" at bounding box center [1139, 402] width 16 height 39
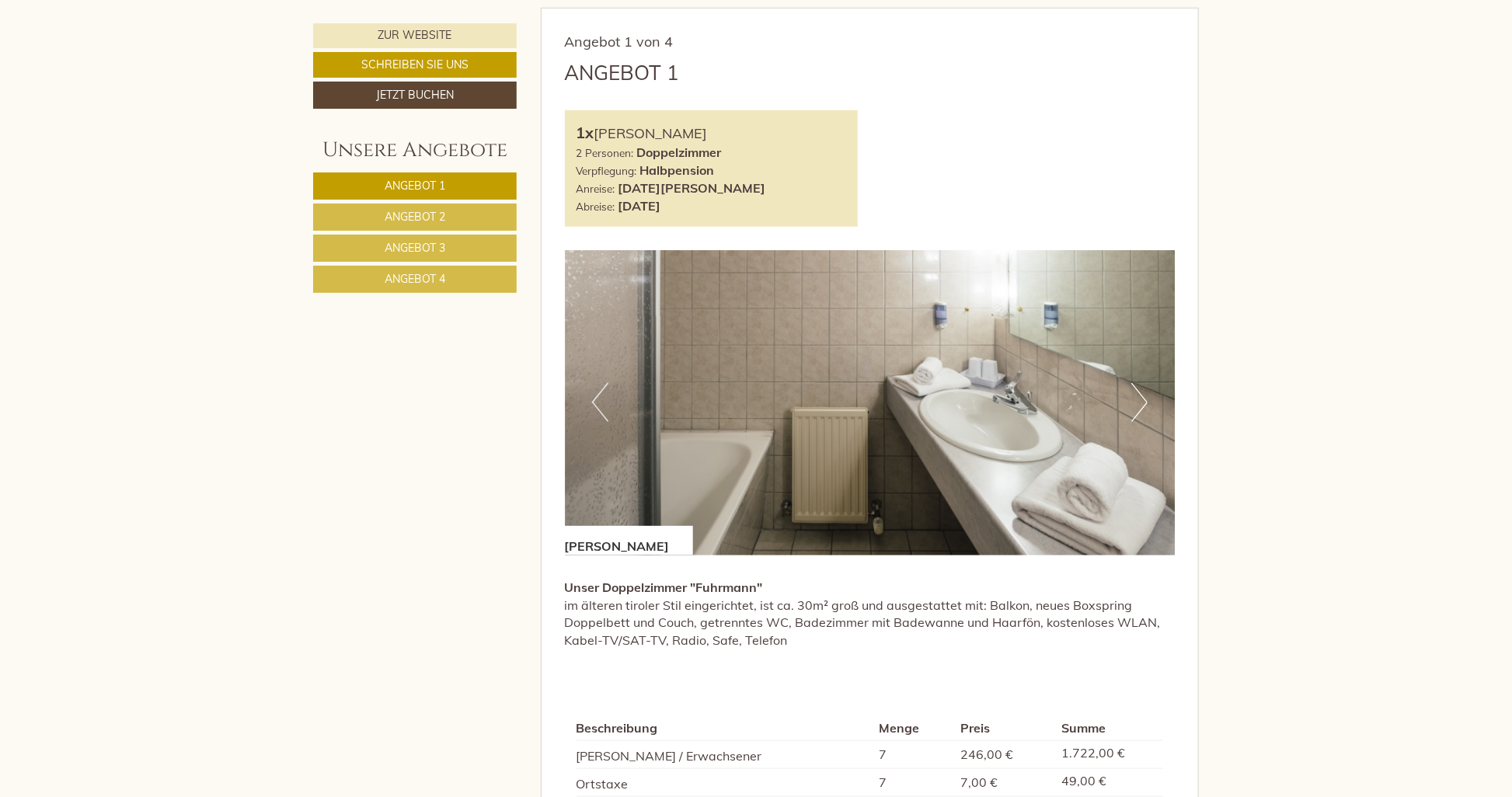
click at [1135, 411] on button "Next" at bounding box center [1139, 402] width 16 height 39
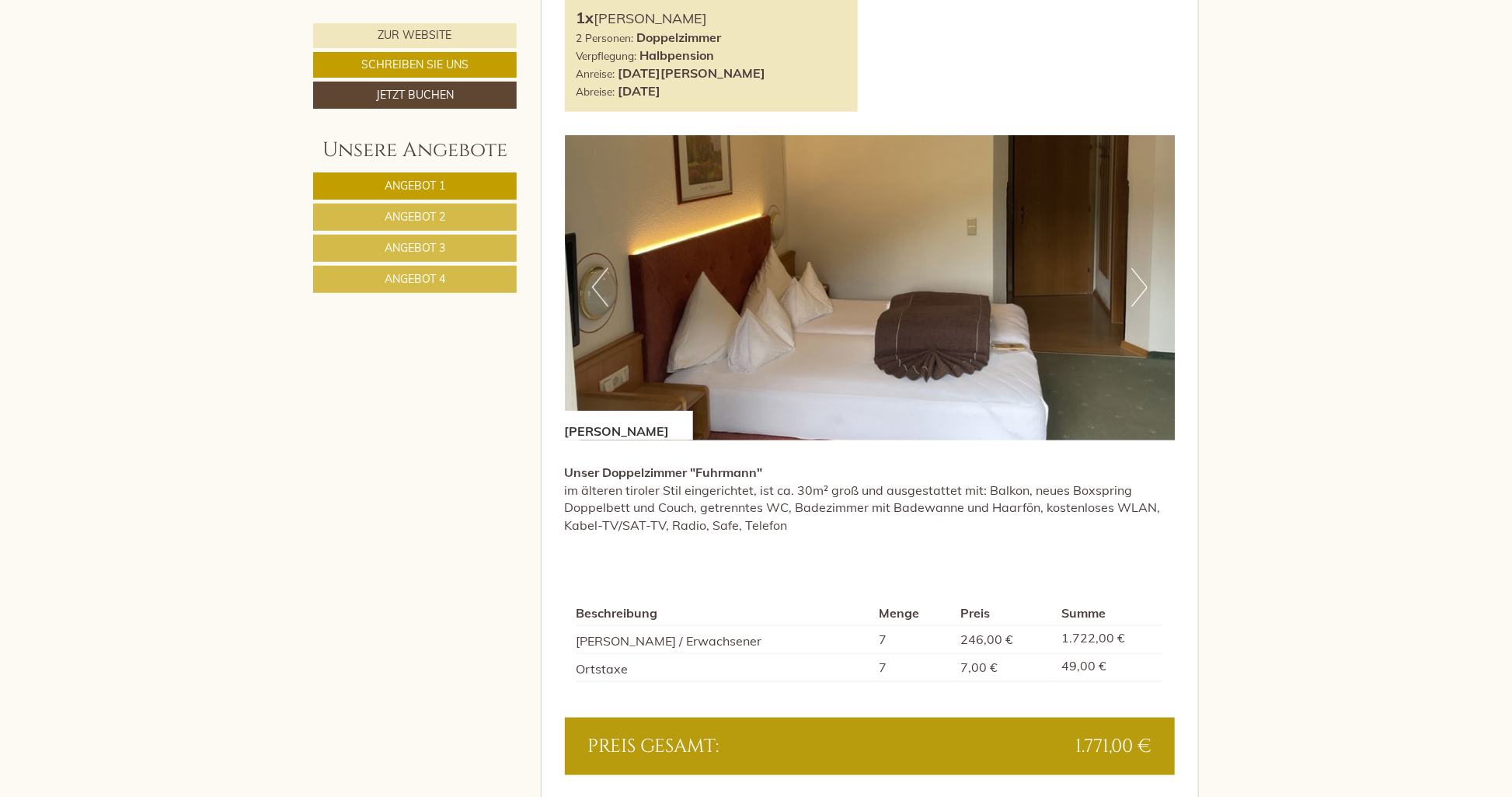
scroll to position [1165, 0]
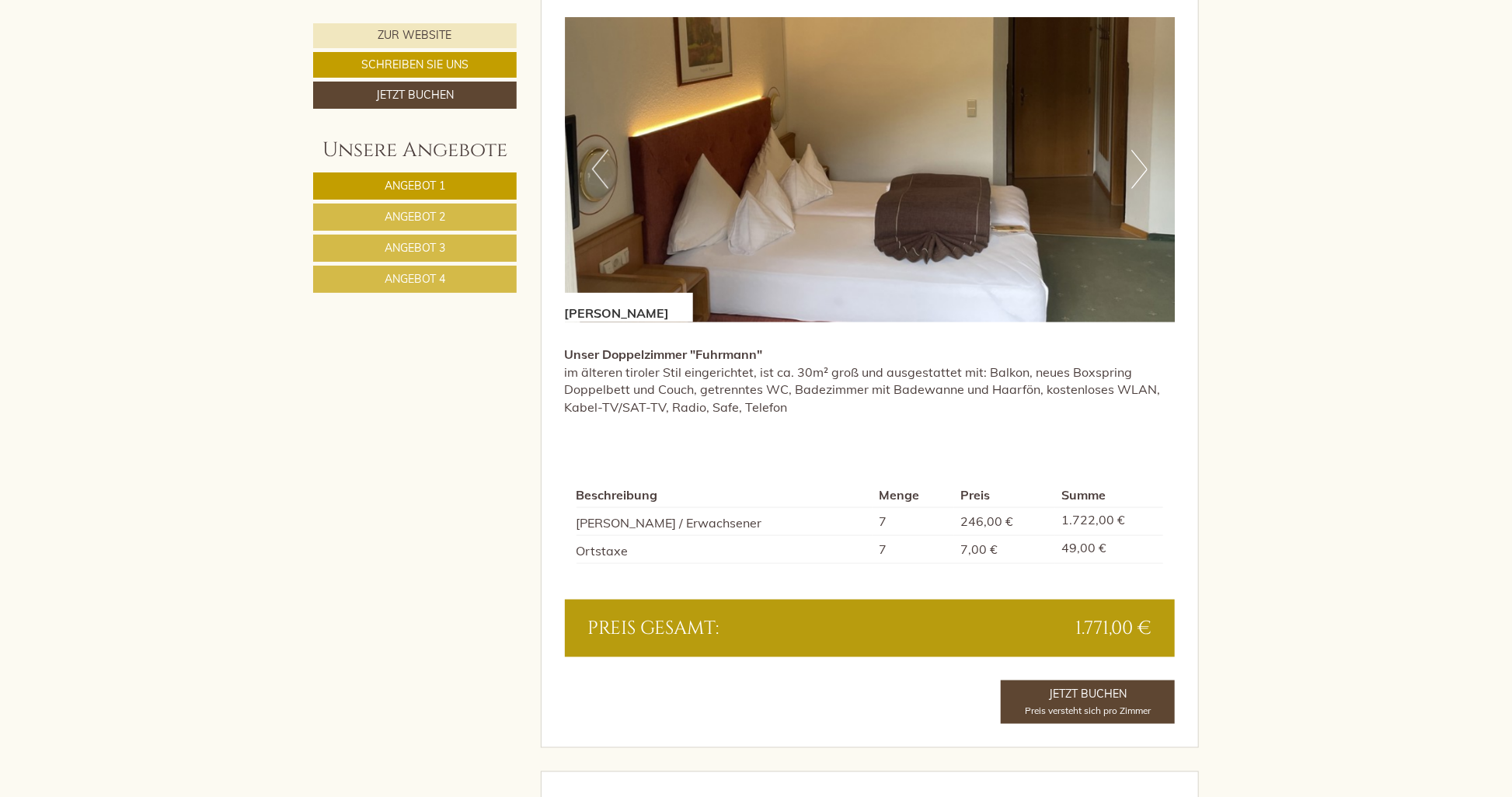
drag, startPoint x: 1073, startPoint y: 629, endPoint x: 1196, endPoint y: 640, distance: 123.5
click at [1196, 640] on div "Angebot 1 von 4 Angebot 1 1x Doppelzimmer Fuhrmann 2 Personen: Doppelzimmer Ver…" at bounding box center [871, 261] width 658 height 972
click at [446, 285] on link "Angebot 4" at bounding box center [414, 279] width 204 height 27
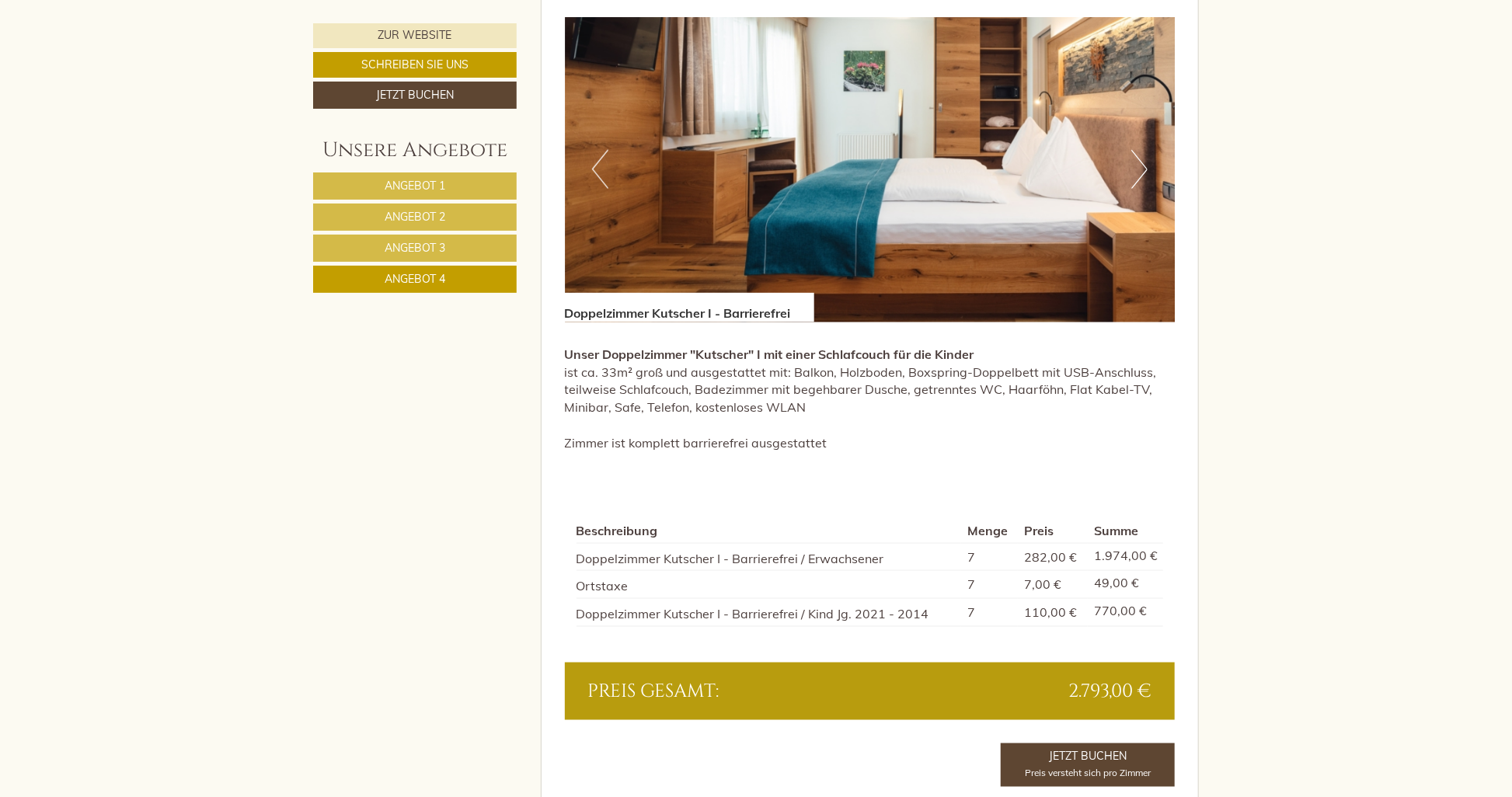
scroll to position [940, 0]
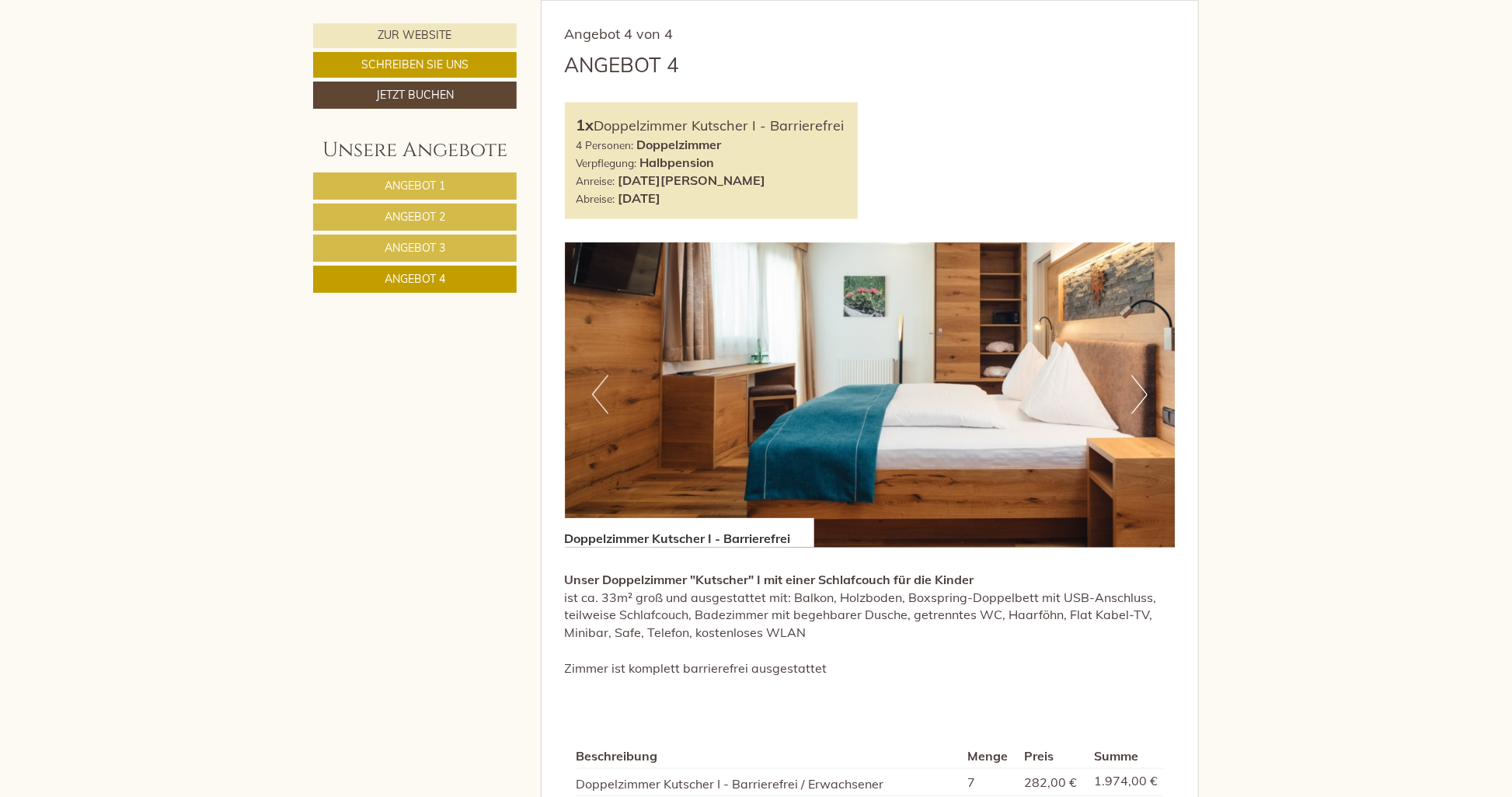
click at [1136, 390] on button "Next" at bounding box center [1139, 394] width 16 height 39
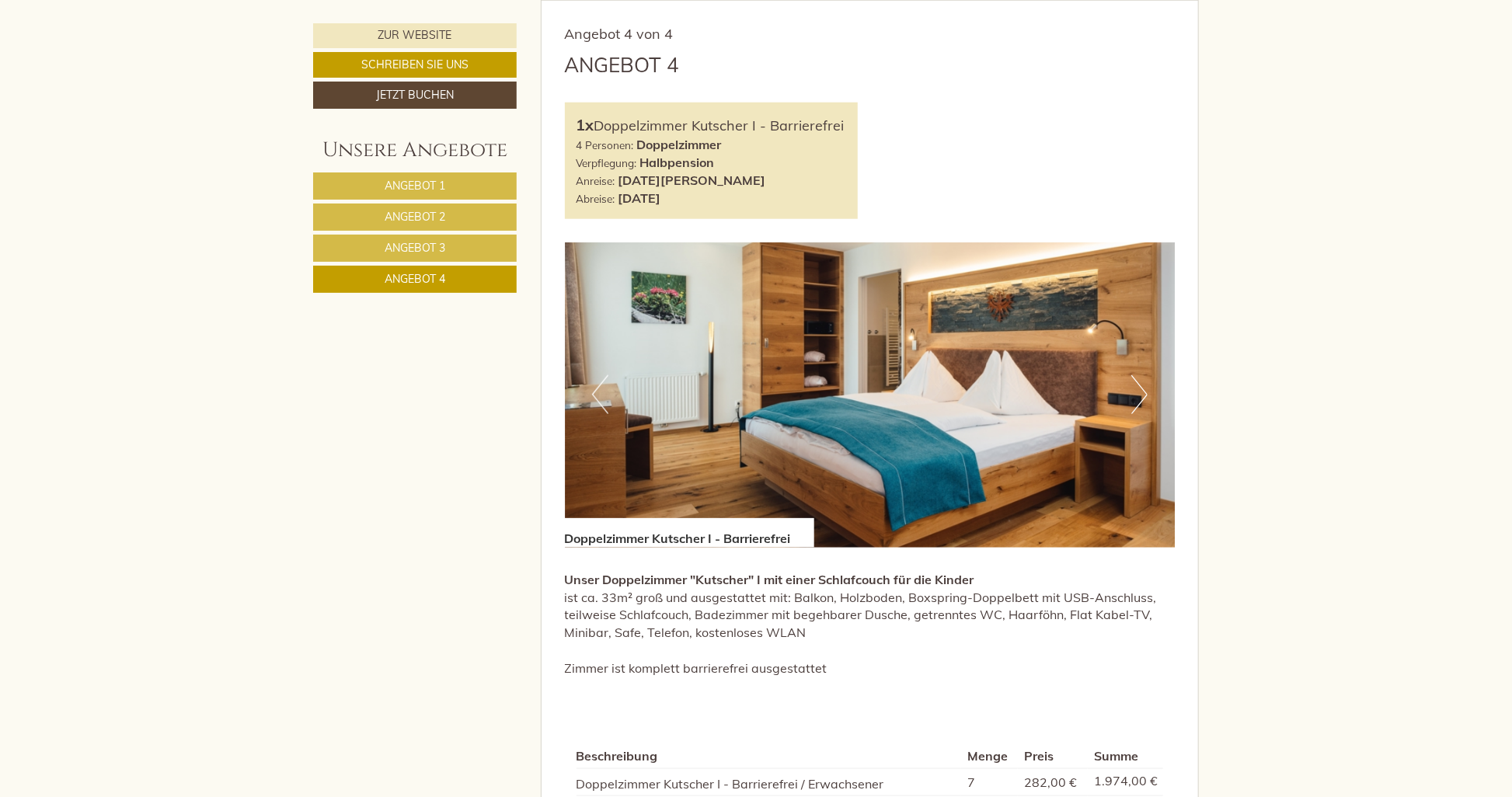
click at [1136, 390] on button "Next" at bounding box center [1139, 394] width 16 height 39
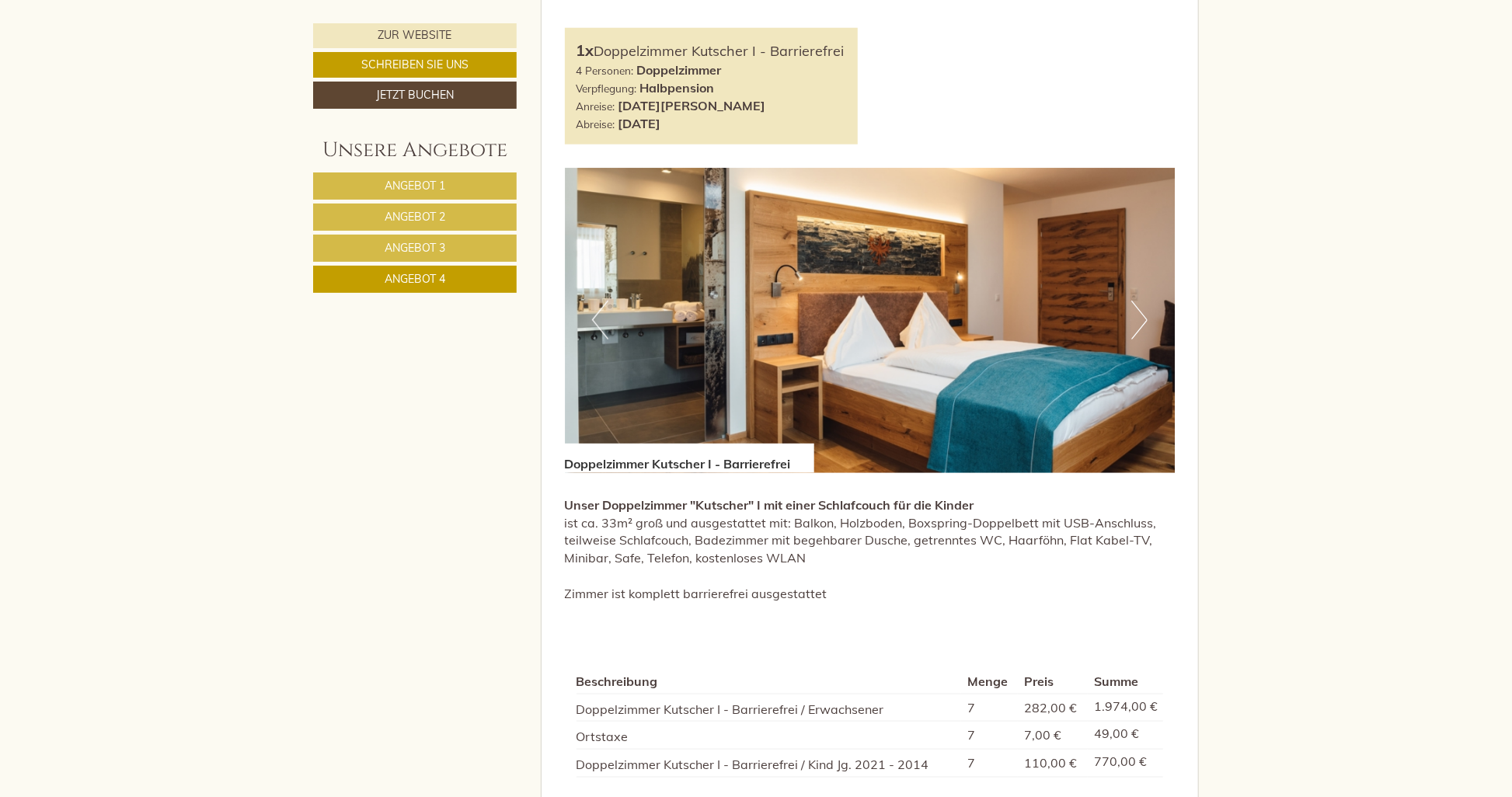
scroll to position [1173, 0]
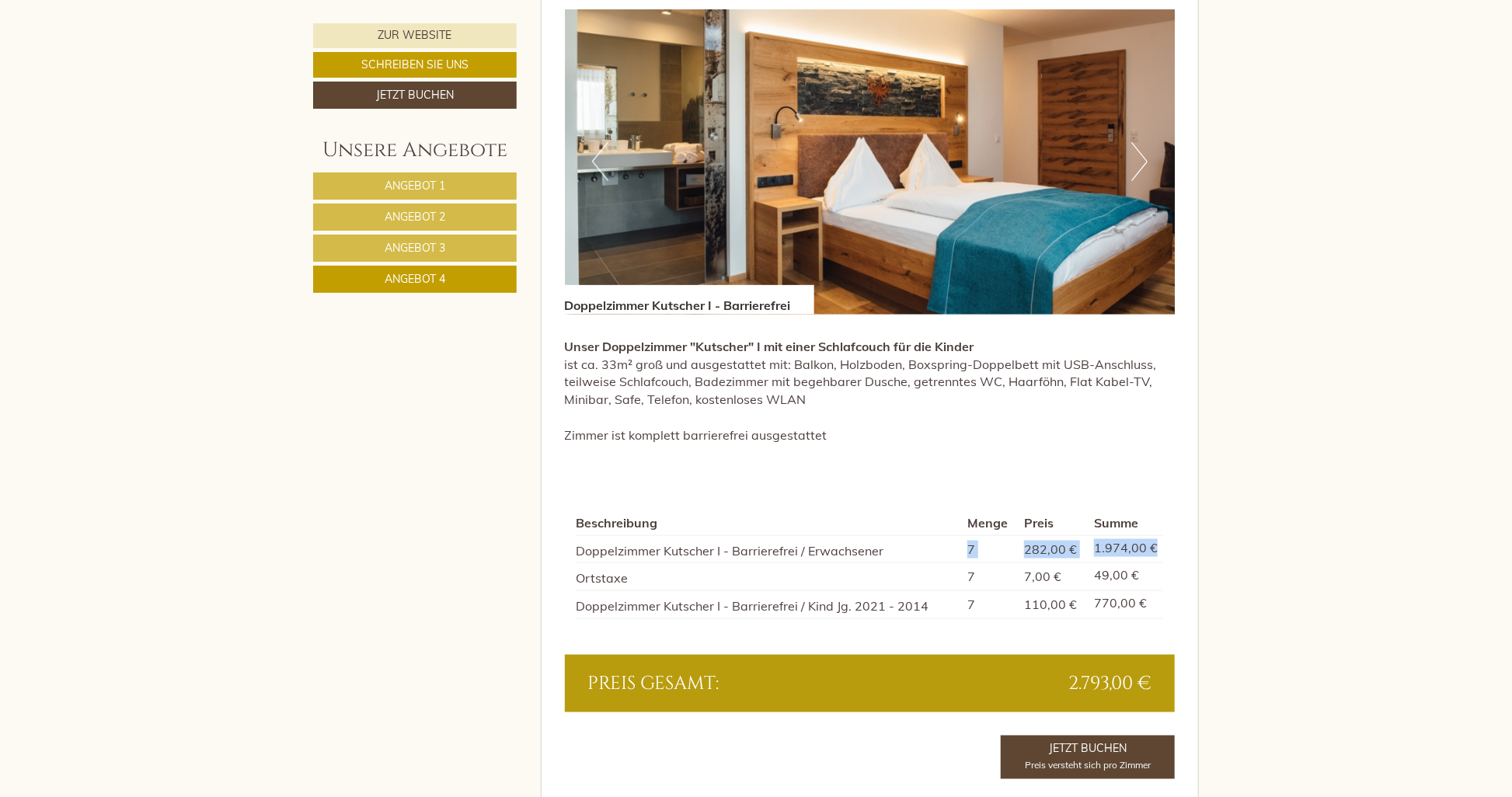
drag, startPoint x: 1157, startPoint y: 548, endPoint x: 957, endPoint y: 540, distance: 200.2
click at [957, 540] on tr "Doppelzimmer Kutscher I - Barrierefrei / Erwachsener 7 282,00 € 1.974,00 €" at bounding box center [871, 549] width 588 height 28
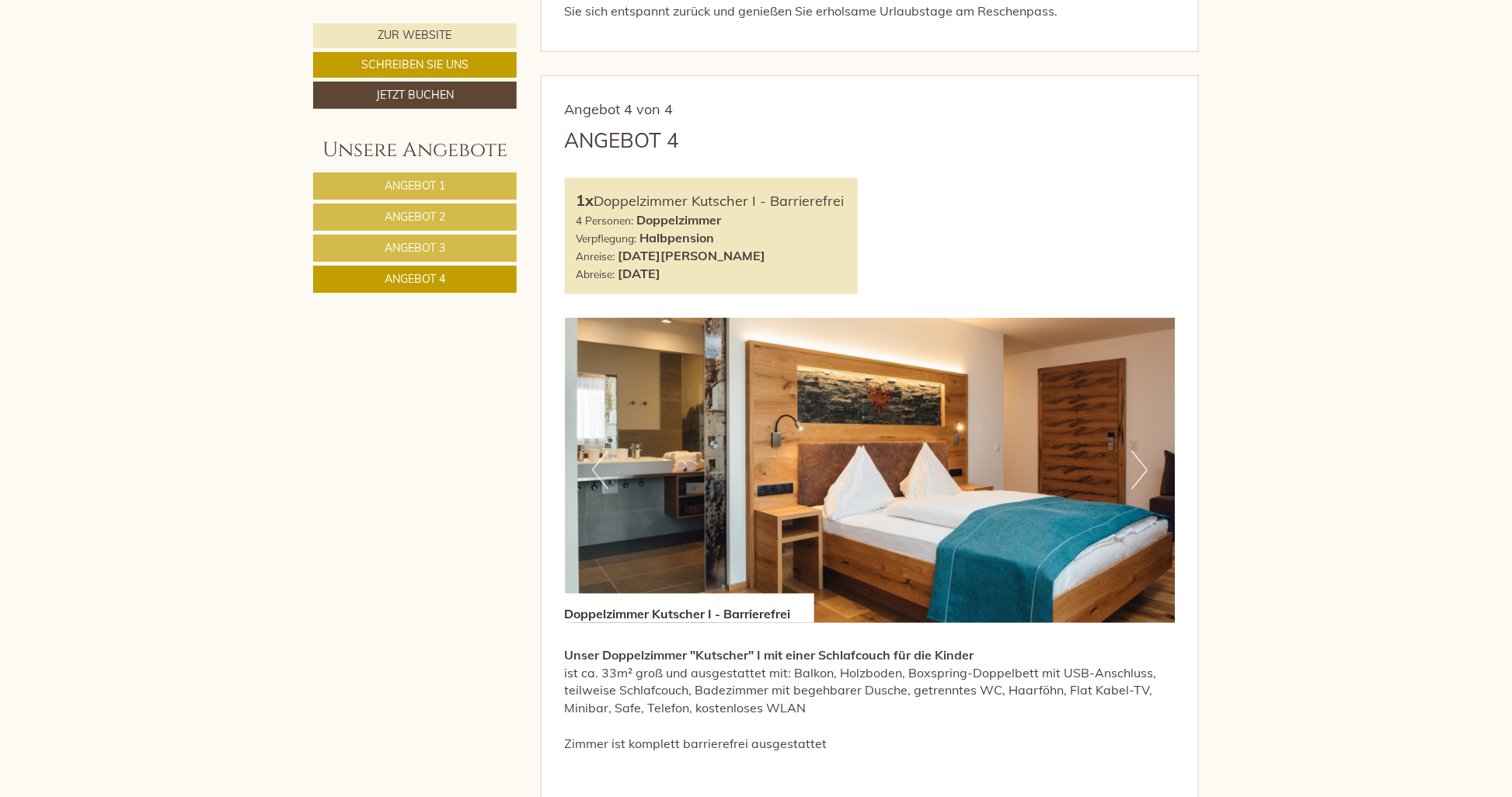
scroll to position [777, 0]
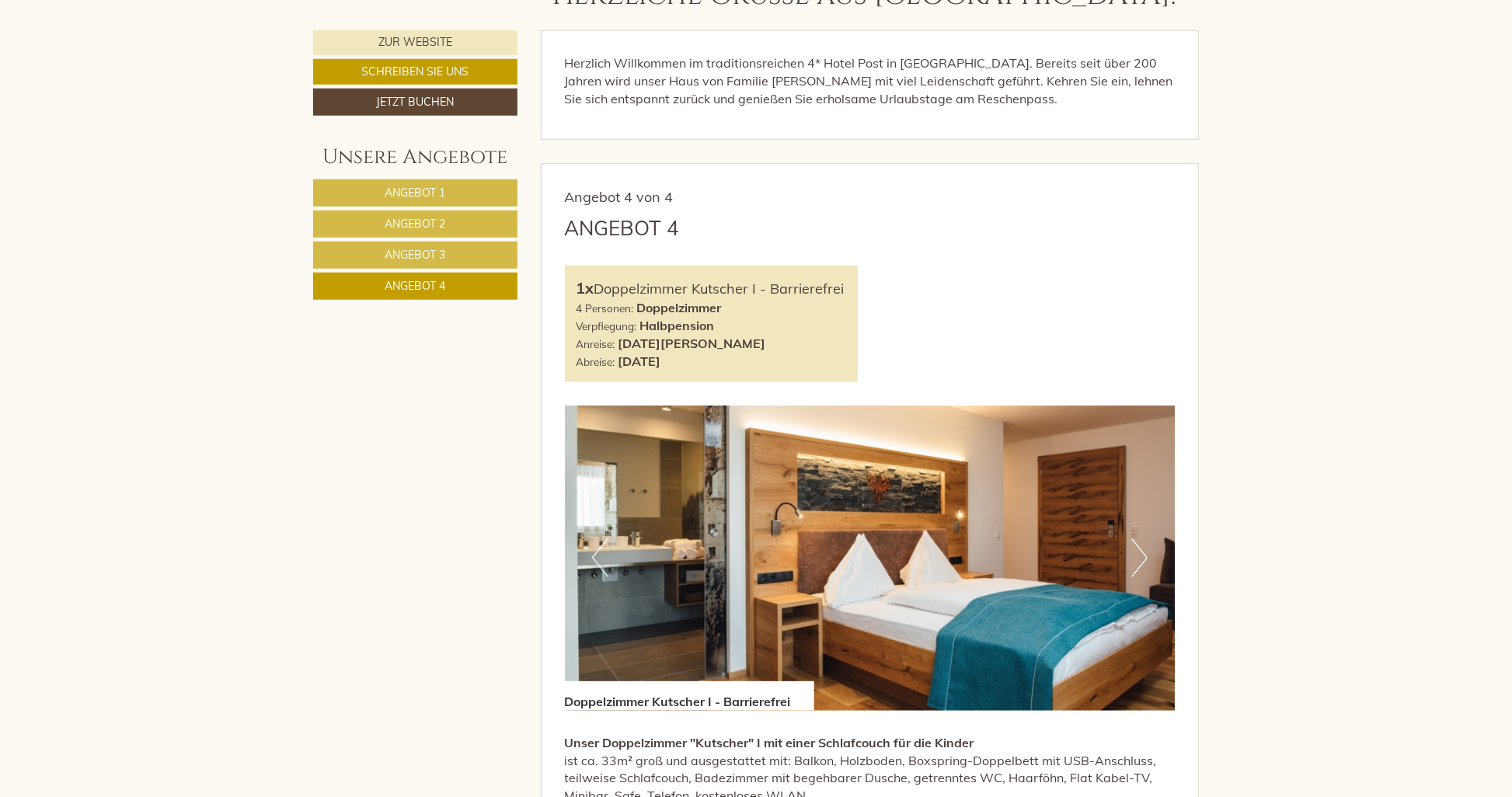
click at [438, 190] on span "Angebot 1" at bounding box center [414, 193] width 60 height 14
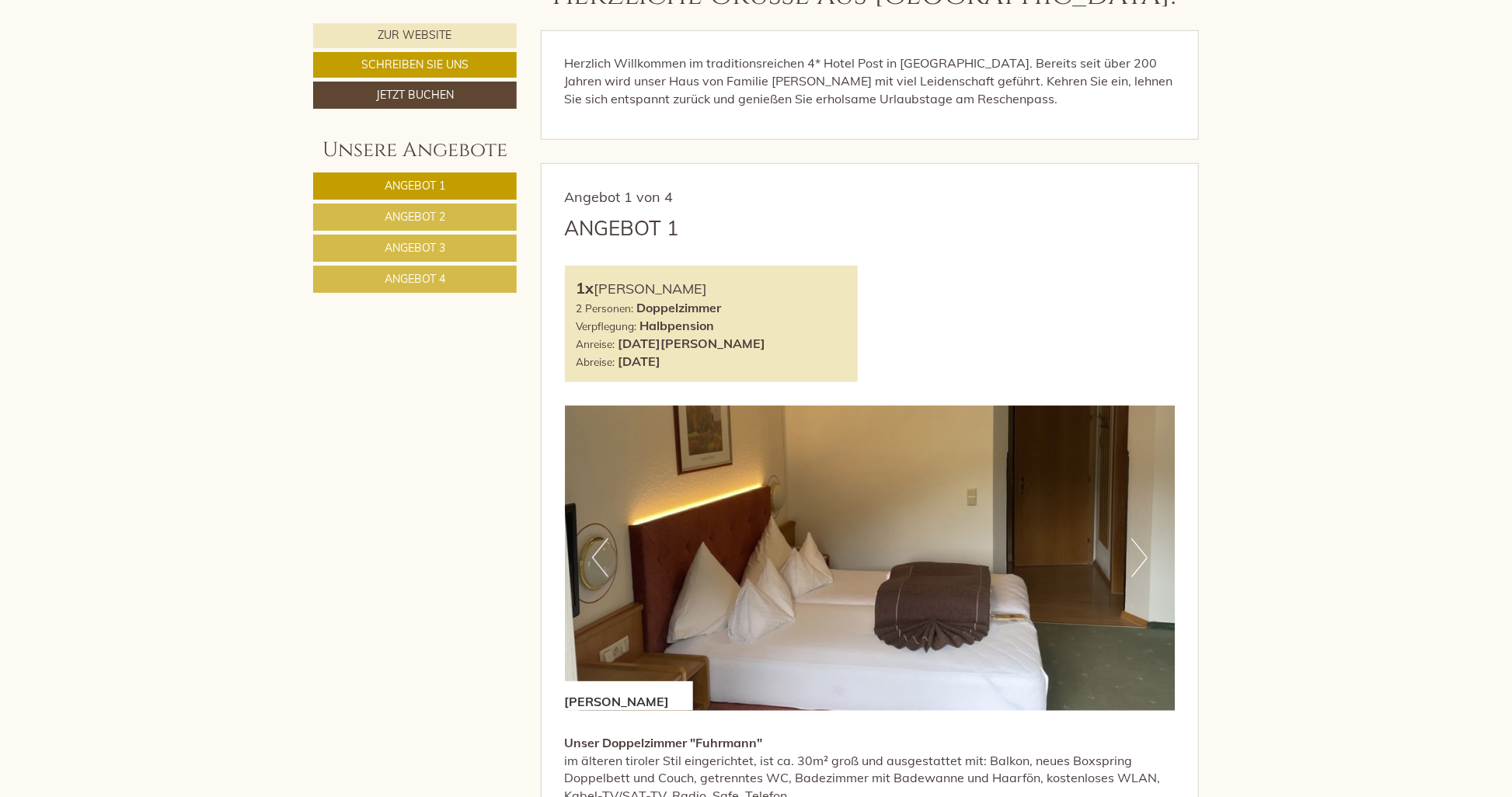
scroll to position [940, 0]
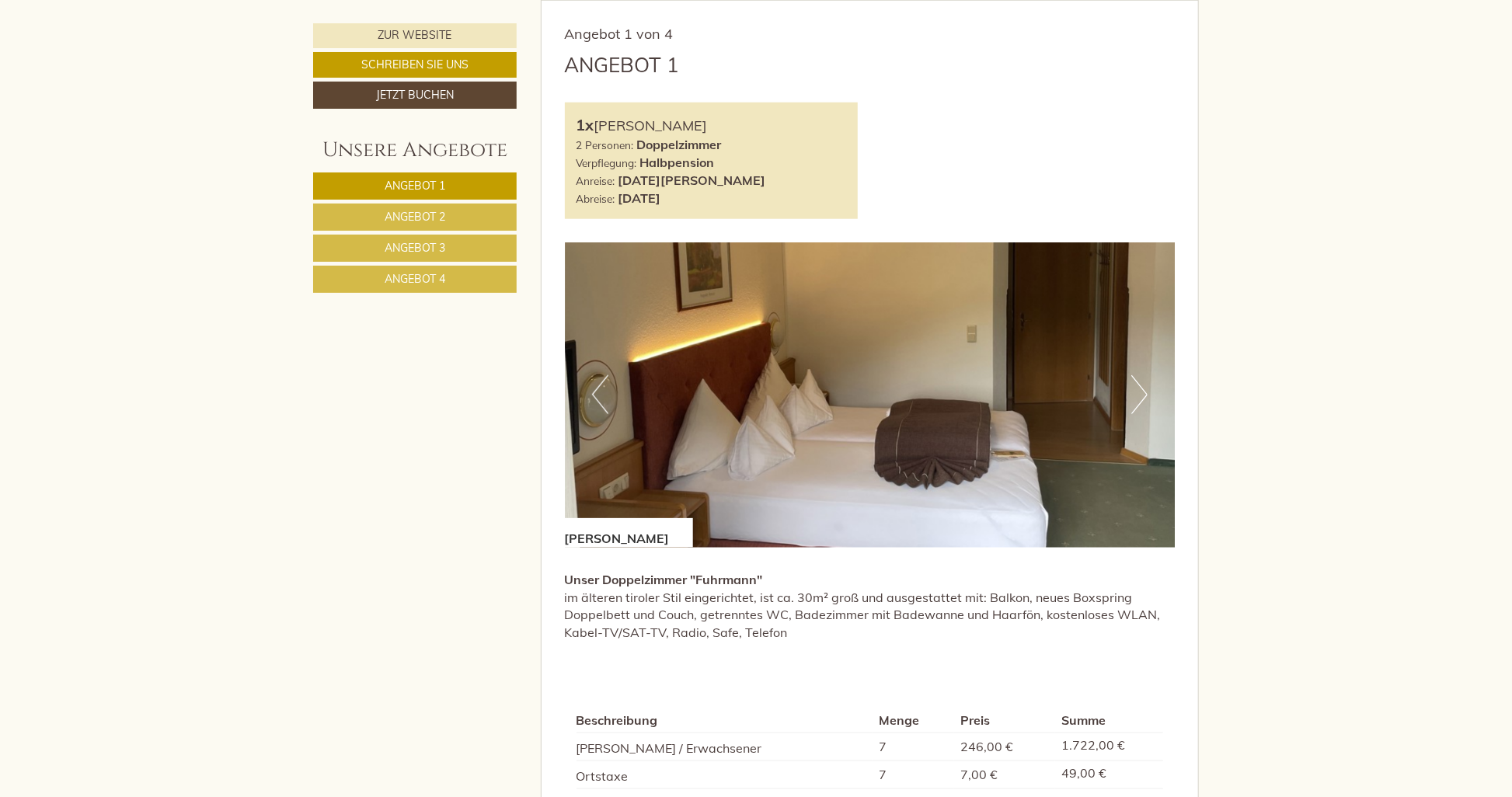
click at [1152, 394] on img at bounding box center [871, 395] width 611 height 306
click at [1138, 397] on button "Next" at bounding box center [1139, 394] width 16 height 39
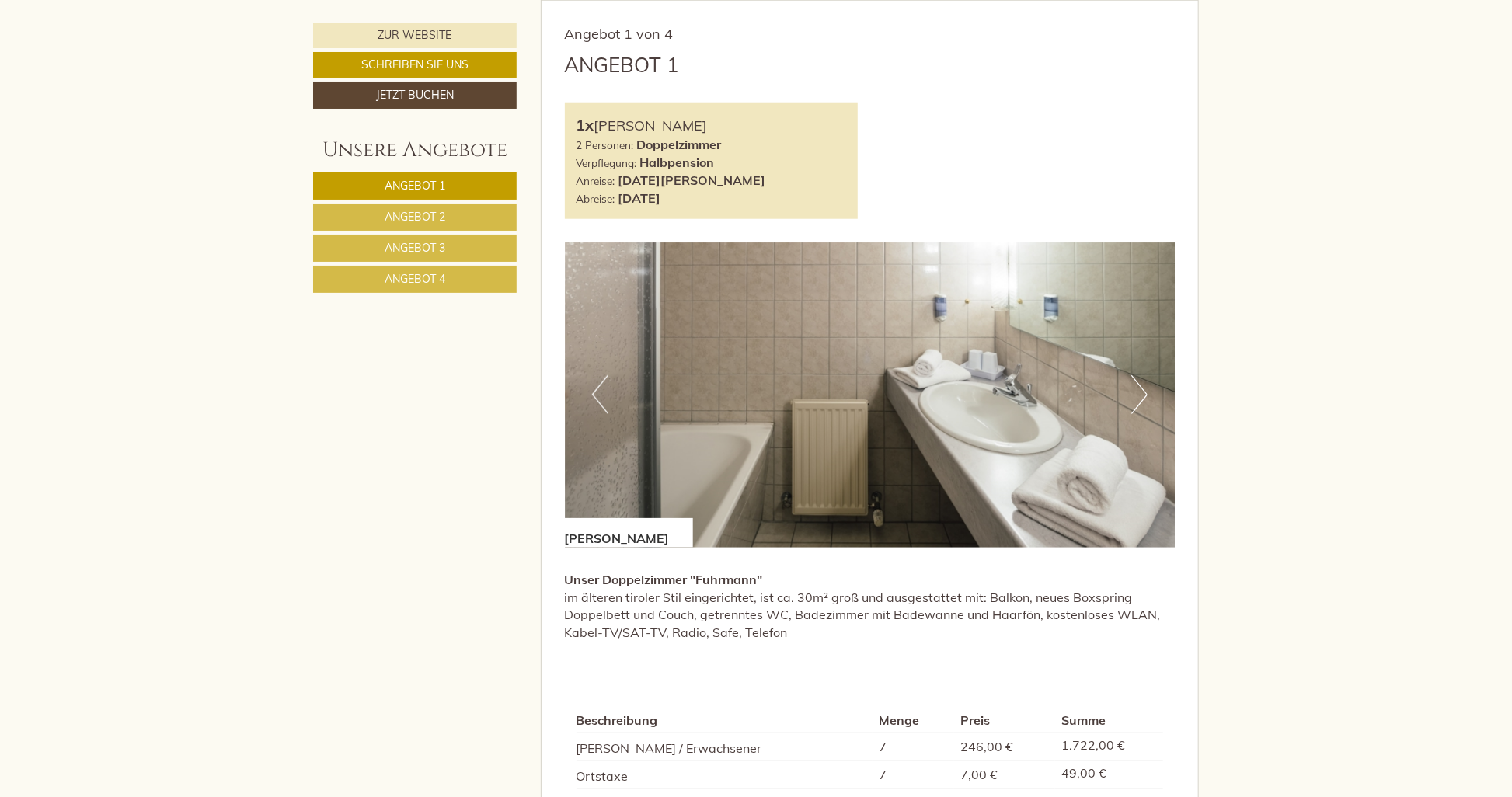
click at [1138, 397] on button "Next" at bounding box center [1139, 394] width 16 height 39
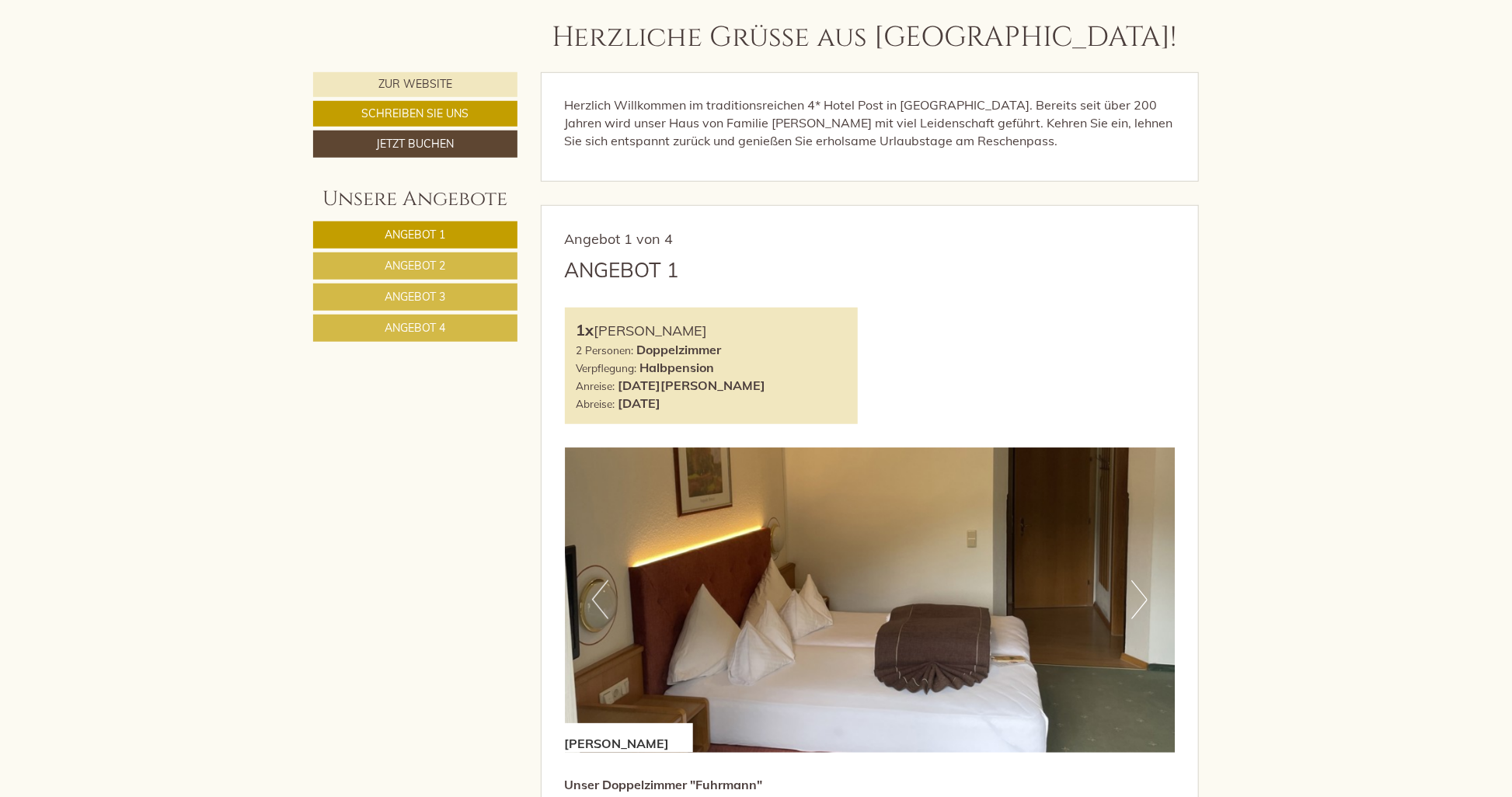
scroll to position [707, 0]
